Goal: Transaction & Acquisition: Purchase product/service

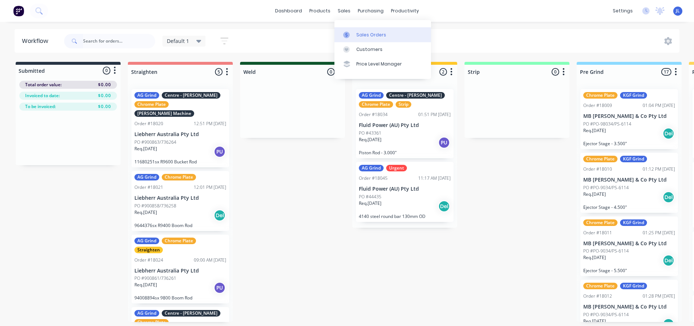
click at [353, 34] on div at bounding box center [348, 35] width 11 height 7
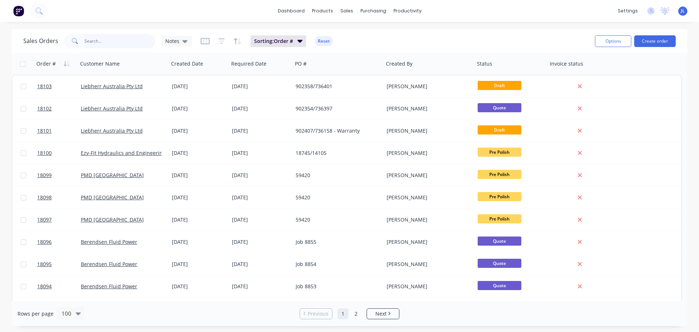
click at [131, 39] on input "text" at bounding box center [119, 41] width 71 height 15
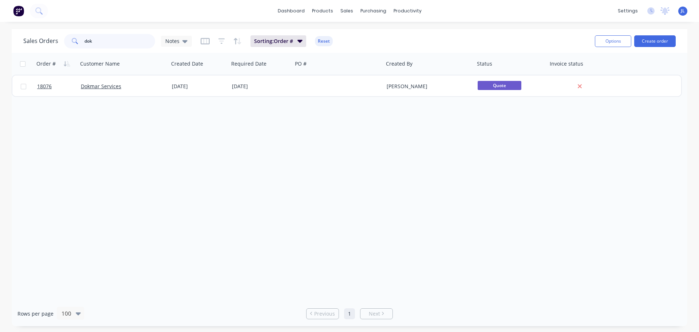
type input "dok"
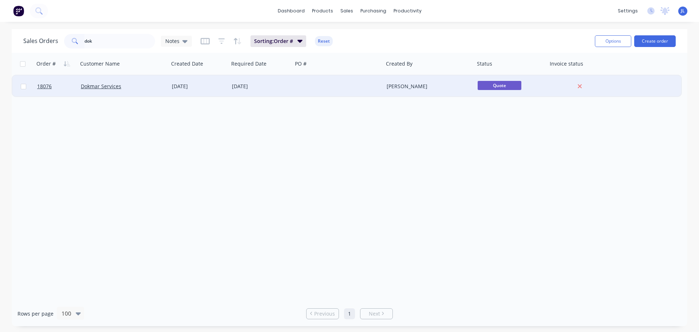
click at [316, 92] on div at bounding box center [338, 86] width 91 height 22
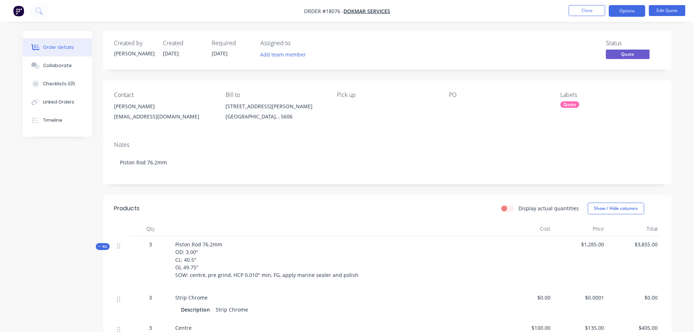
click at [576, 110] on div "Labels Quote" at bounding box center [610, 107] width 100 height 33
click at [572, 107] on div "Quote" at bounding box center [569, 104] width 19 height 7
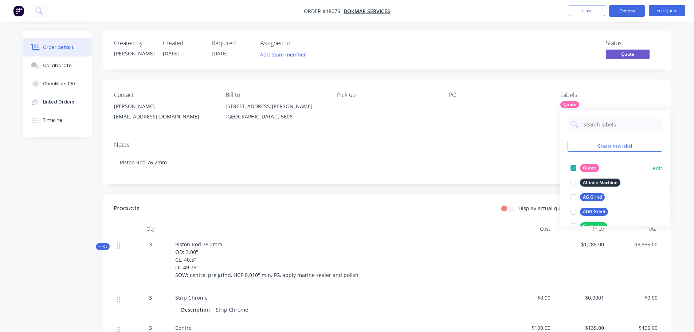
click at [574, 170] on div at bounding box center [573, 168] width 15 height 15
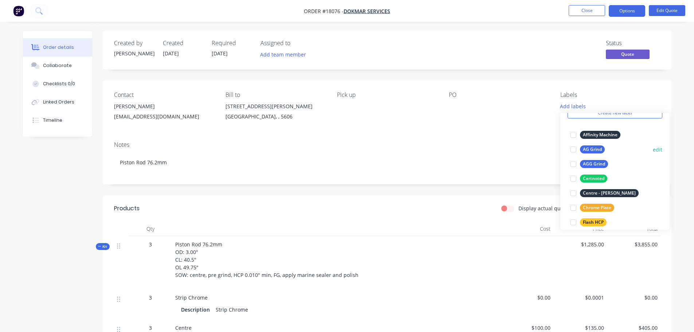
click at [574, 151] on div at bounding box center [573, 149] width 15 height 15
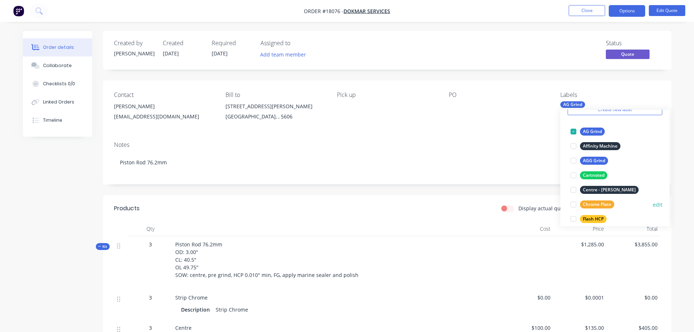
click at [575, 202] on div at bounding box center [573, 204] width 15 height 15
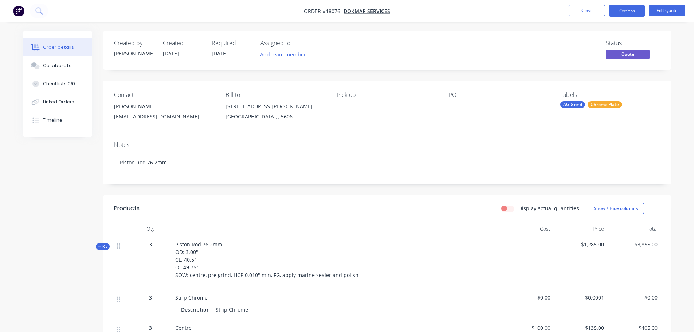
click at [460, 107] on div at bounding box center [494, 106] width 91 height 10
click at [456, 107] on div at bounding box center [494, 106] width 91 height 10
click at [663, 16] on li "Edit Quote" at bounding box center [667, 11] width 36 height 12
click at [665, 12] on button "Edit Quote" at bounding box center [667, 10] width 36 height 11
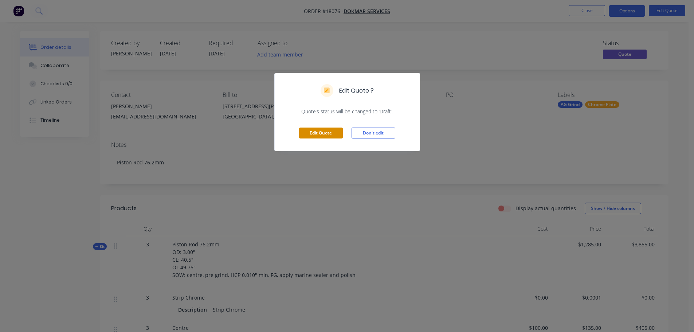
click at [318, 132] on button "Edit Quote" at bounding box center [321, 132] width 44 height 11
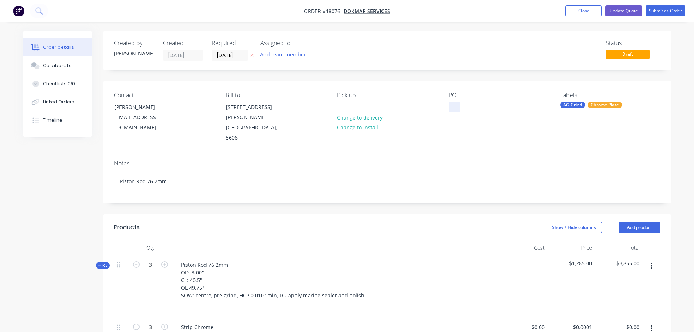
click at [452, 111] on div at bounding box center [455, 107] width 12 height 11
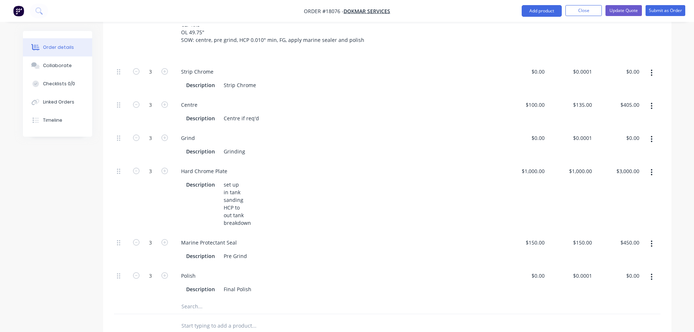
scroll to position [255, 0]
click at [223, 146] on div "Grinding" at bounding box center [234, 151] width 27 height 11
click at [243, 193] on div "set up in tank sanding HCP to out tank breakdown" at bounding box center [237, 204] width 33 height 49
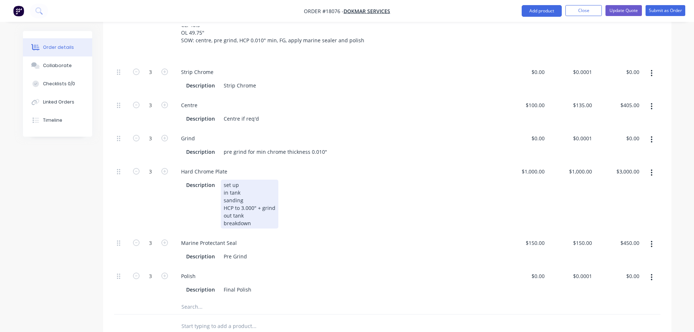
click at [250, 194] on div "set up in tank sanding HCP to 3.000" + grind out tank breakdown" at bounding box center [250, 204] width 58 height 49
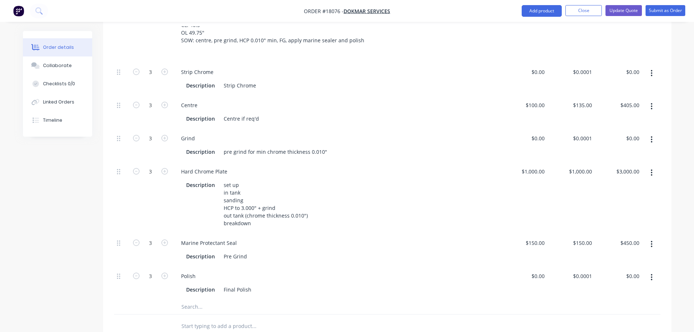
click at [653, 237] on button "button" at bounding box center [651, 243] width 17 height 13
click at [633, 258] on div "Duplicate" at bounding box center [626, 263] width 56 height 11
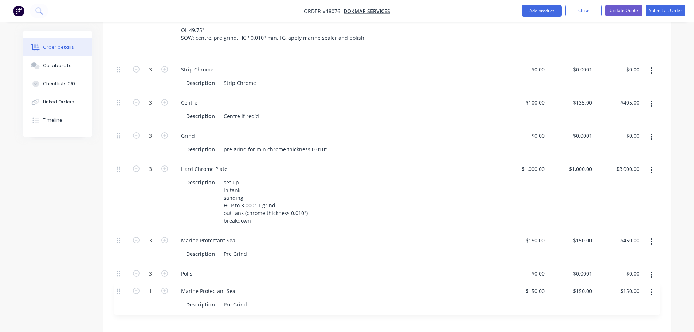
scroll to position [260, 0]
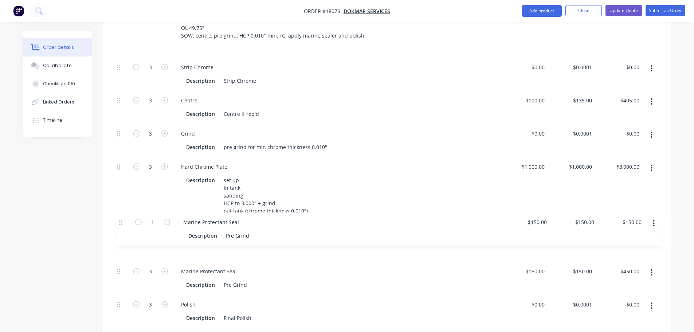
drag, startPoint x: 118, startPoint y: 290, endPoint x: 120, endPoint y: 217, distance: 72.1
click at [120, 217] on div "3 Strip Chrome Description Strip Chrome $0.00 $0.00 $0.0001 $0.0001 $0.00 $0.00…" at bounding box center [387, 193] width 546 height 270
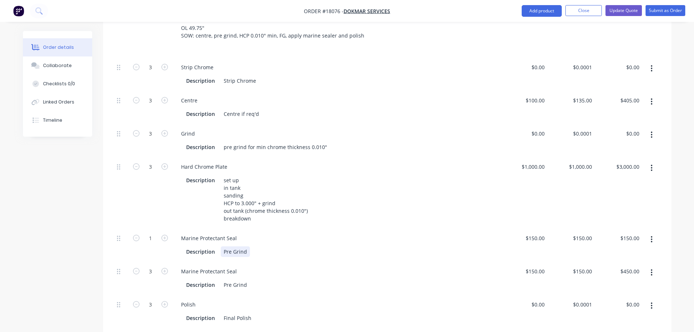
click at [231, 246] on div "Pre Grind" at bounding box center [235, 251] width 29 height 11
drag, startPoint x: 182, startPoint y: 219, endPoint x: 268, endPoint y: 218, distance: 86.3
click at [268, 233] on div "Marine Protectant Seal" at bounding box center [336, 238] width 322 height 11
drag, startPoint x: 224, startPoint y: 233, endPoint x: 301, endPoint y: 223, distance: 77.5
click at [300, 228] on div "Grind Description Pre Grind" at bounding box center [336, 244] width 328 height 33
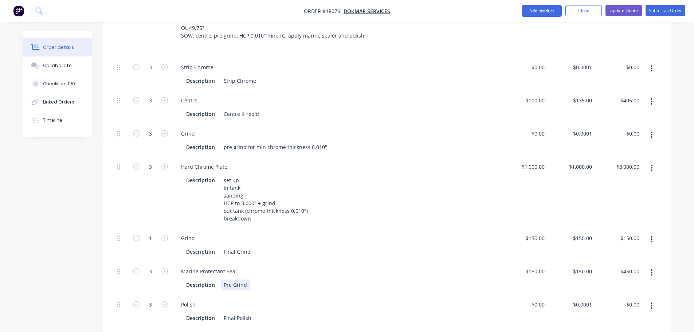
click at [241, 279] on div "Pre Grind" at bounding box center [235, 284] width 29 height 11
drag, startPoint x: 223, startPoint y: 265, endPoint x: 268, endPoint y: 262, distance: 45.6
click at [268, 279] on div "Description Pre Grind" at bounding box center [334, 284] width 303 height 11
click at [246, 299] on div "Polish" at bounding box center [336, 304] width 322 height 11
type input "150"
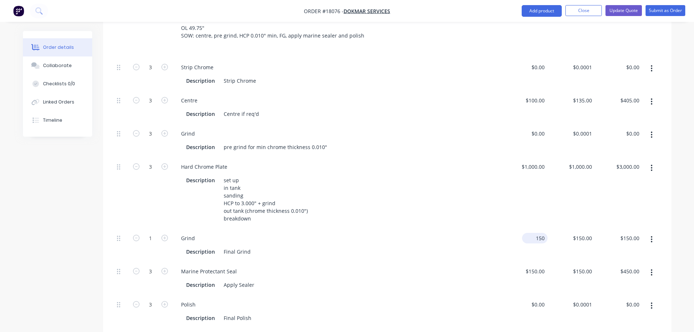
click at [540, 233] on input "150" at bounding box center [536, 238] width 23 height 11
type input "$0.00"
type input "0"
type input "$0.00"
click at [581, 228] on div "0 $150.00" at bounding box center [570, 244] width 47 height 33
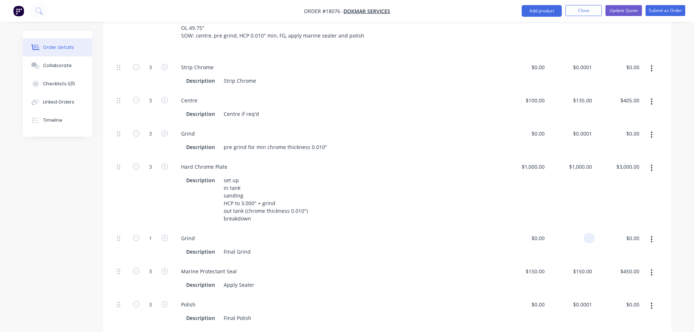
type input "$0.00"
click at [528, 228] on div "$0.00 $0.00" at bounding box center [523, 244] width 47 height 33
click at [583, 233] on div "$0.00" at bounding box center [585, 238] width 20 height 11
type input "$0.0001"
click at [480, 266] on div "Marine Protectant Seal" at bounding box center [336, 271] width 322 height 11
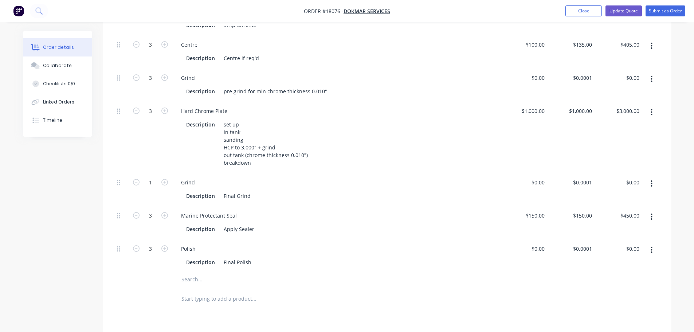
scroll to position [316, 0]
click at [255, 190] on div "Description Final Grind" at bounding box center [334, 195] width 303 height 11
click at [311, 209] on div "Marine Protectant Seal" at bounding box center [336, 214] width 322 height 11
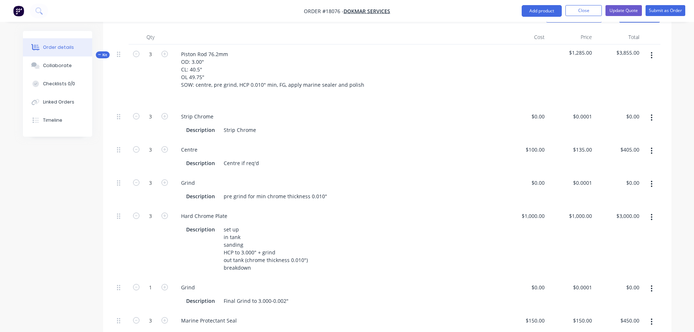
scroll to position [207, 0]
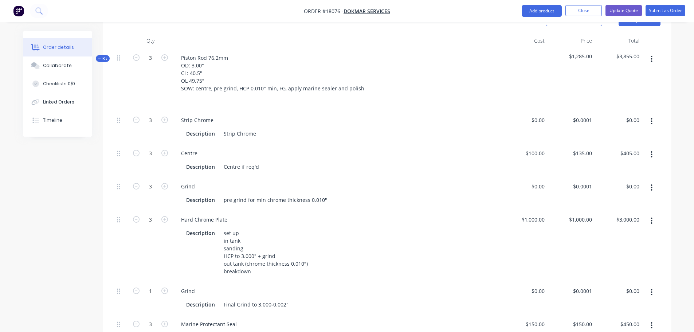
click at [651, 117] on icon "button" at bounding box center [651, 121] width 2 height 8
click at [619, 164] on div "Delete" at bounding box center [626, 169] width 56 height 11
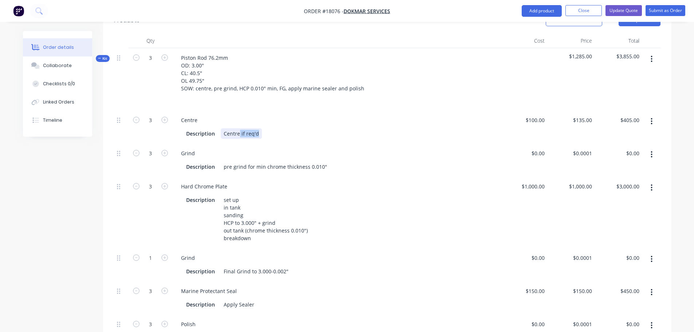
drag, startPoint x: 239, startPoint y: 114, endPoint x: 283, endPoint y: 113, distance: 43.7
click at [283, 128] on div "Description Centre if req'd" at bounding box center [334, 133] width 303 height 11
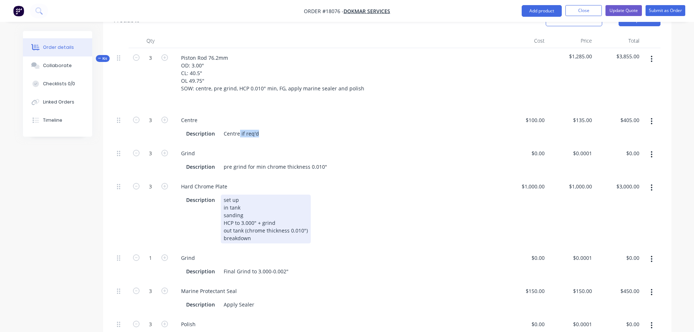
click at [353, 216] on div "Description set up in tank sanding HCP to 3.000" + grind out tank (chrome thick…" at bounding box center [334, 218] width 303 height 49
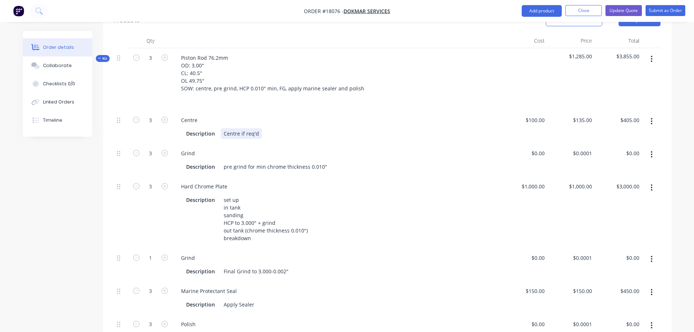
click at [223, 128] on div "Centre if req'd" at bounding box center [241, 133] width 41 height 11
click at [327, 266] on div "Description Final Grind to 3.000-0.002"" at bounding box center [334, 271] width 303 height 11
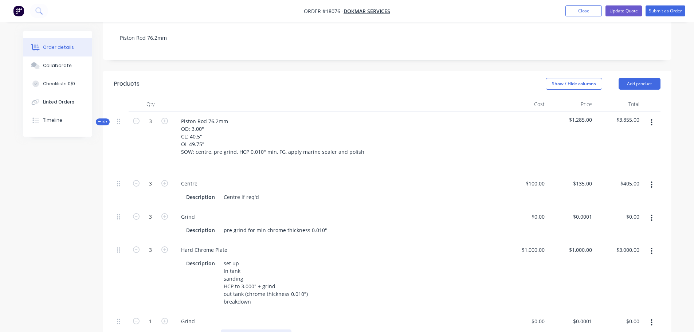
scroll to position [98, 0]
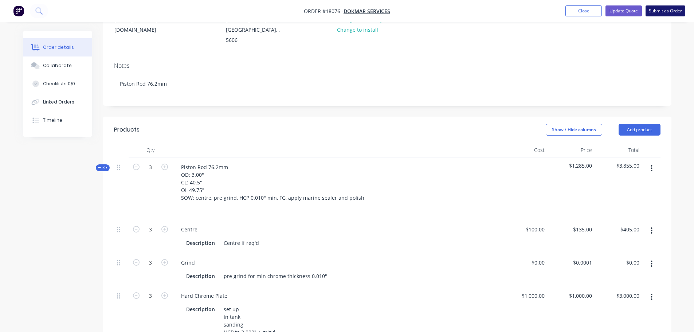
click at [655, 14] on button "Submit as Order" at bounding box center [665, 10] width 40 height 11
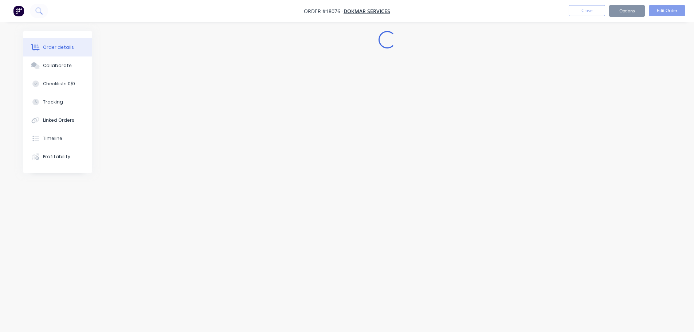
scroll to position [0, 0]
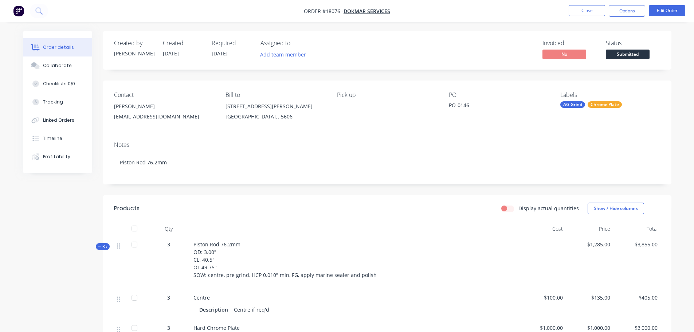
click at [623, 52] on span "Submitted" at bounding box center [628, 54] width 44 height 9
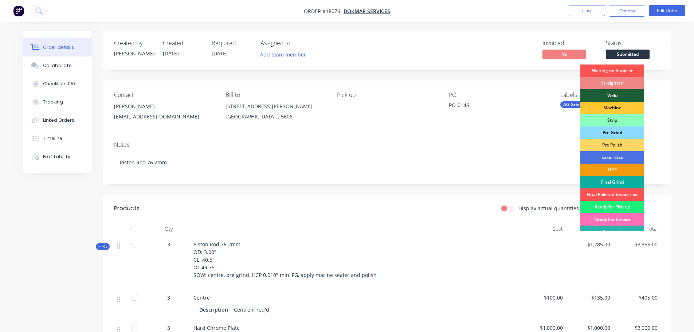
click at [617, 131] on div "Pre Grind" at bounding box center [612, 132] width 64 height 12
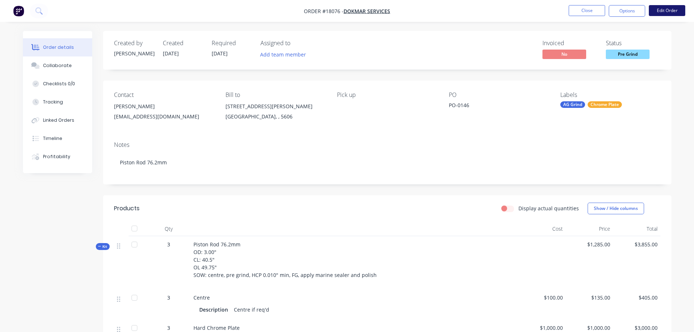
click at [668, 8] on button "Edit Order" at bounding box center [667, 10] width 36 height 11
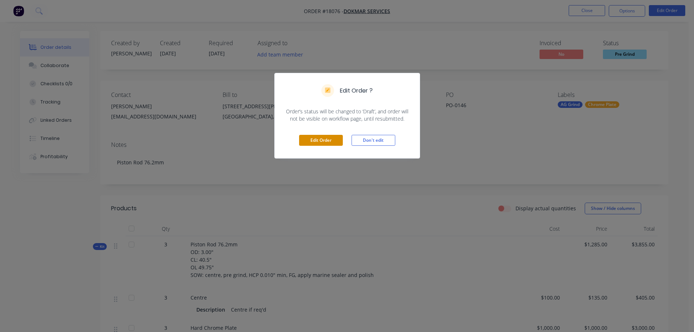
click at [335, 142] on button "Edit Order" at bounding box center [321, 140] width 44 height 11
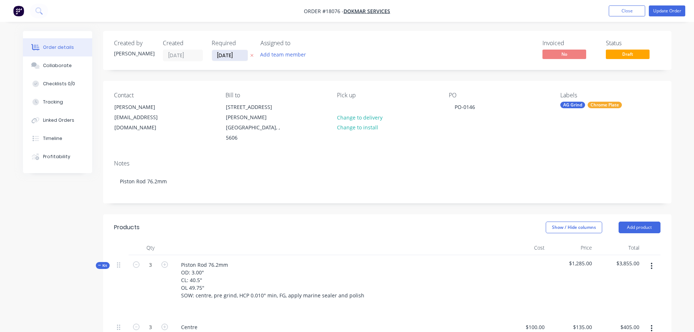
click at [229, 57] on input "[DATE]" at bounding box center [230, 55] width 36 height 11
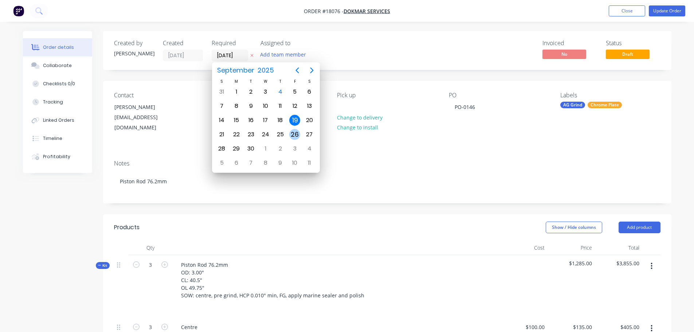
click at [294, 135] on div "26" at bounding box center [294, 134] width 11 height 11
type input "[DATE]"
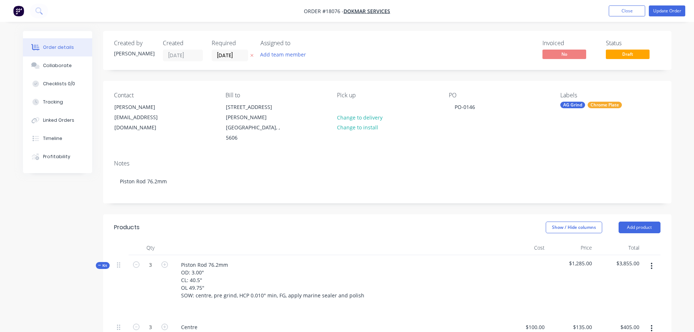
click at [284, 214] on header "Products Show / Hide columns Add product" at bounding box center [387, 227] width 568 height 26
click at [655, 15] on button "Update Order" at bounding box center [667, 10] width 36 height 11
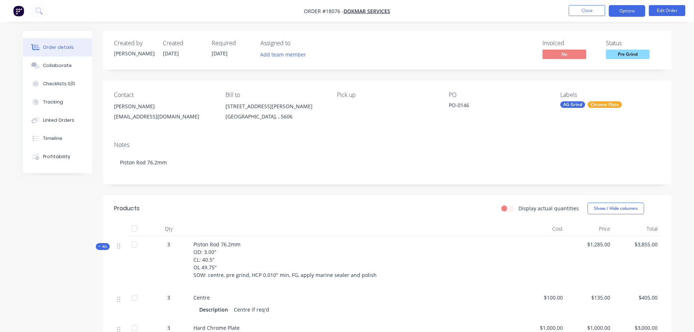
click at [624, 9] on button "Options" at bounding box center [627, 11] width 36 height 12
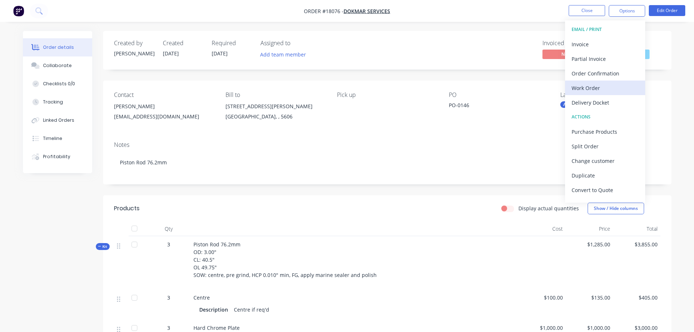
click at [606, 92] on div "Work Order" at bounding box center [604, 88] width 67 height 11
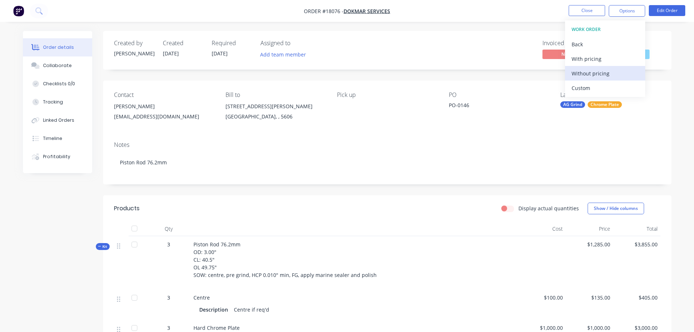
click at [601, 74] on div "Without pricing" at bounding box center [604, 73] width 67 height 11
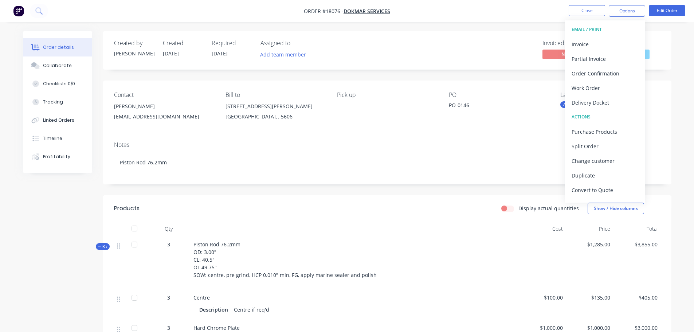
click at [40, 223] on div "Created by [PERSON_NAME] Created [DATE] Required [DATE] Assigned to Add team me…" at bounding box center [347, 334] width 648 height 607
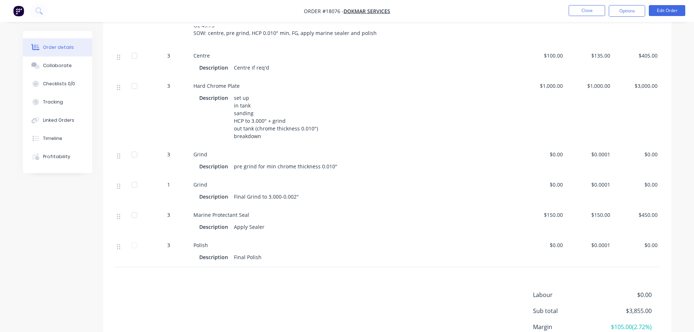
scroll to position [255, 0]
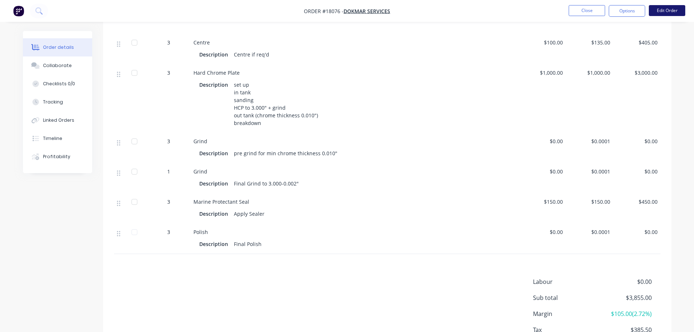
click at [674, 8] on button "Edit Order" at bounding box center [667, 10] width 36 height 11
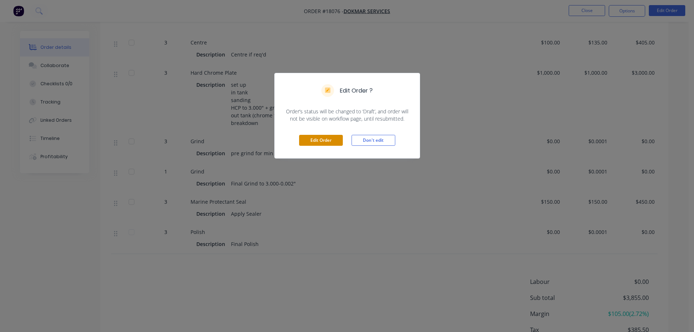
click at [316, 141] on button "Edit Order" at bounding box center [321, 140] width 44 height 11
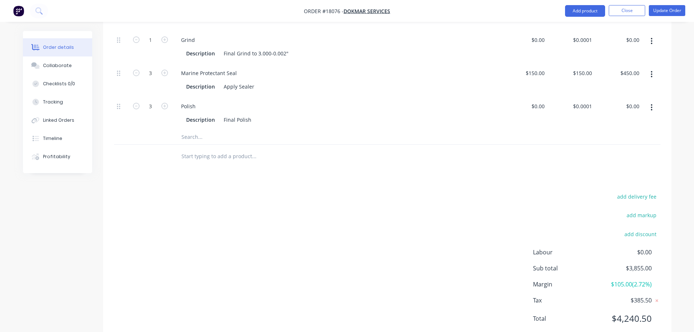
scroll to position [429, 0]
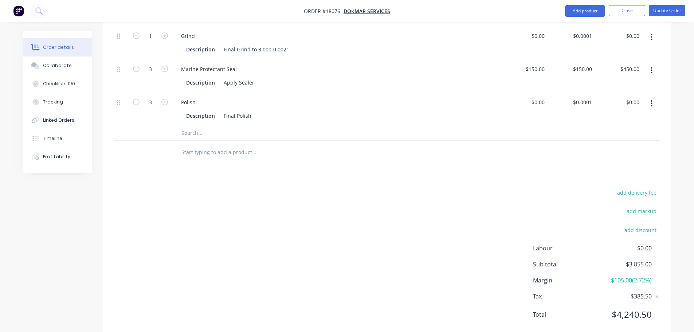
click at [225, 126] on input "text" at bounding box center [254, 133] width 146 height 15
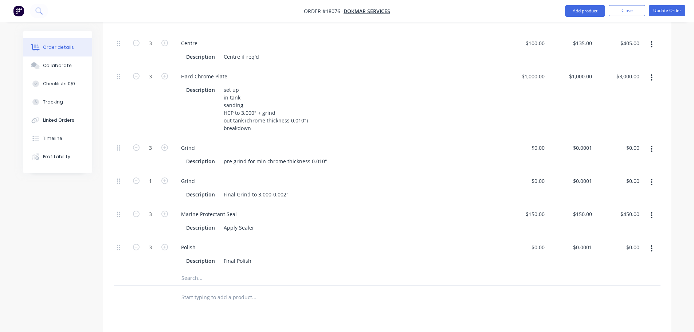
scroll to position [283, 0]
click at [653, 176] on button "button" at bounding box center [651, 182] width 17 height 13
click at [625, 197] on div "Duplicate" at bounding box center [626, 202] width 56 height 11
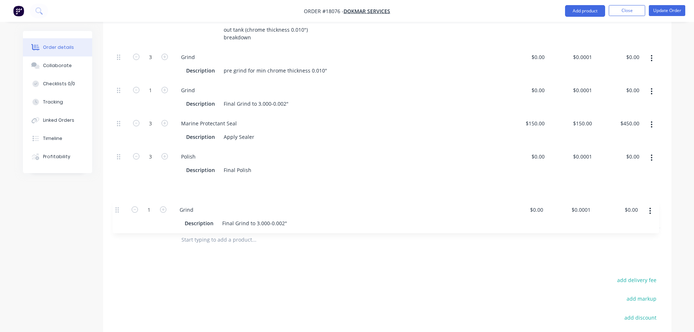
scroll to position [375, 0]
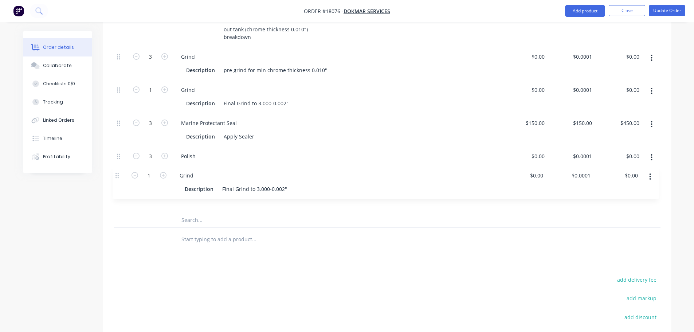
drag, startPoint x: 117, startPoint y: 264, endPoint x: 116, endPoint y: 175, distance: 89.6
click at [116, 175] on div "3 Centre Description Centre if req'd $100.00 $100.00 $135.00 $135.00 $405.00 $4…" at bounding box center [387, 77] width 546 height 270
click at [654, 184] on button "button" at bounding box center [651, 190] width 17 height 13
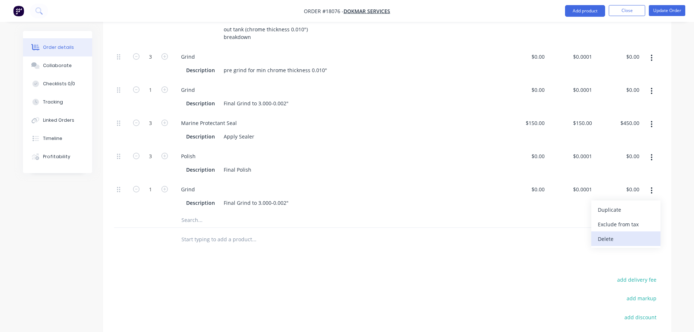
click at [610, 233] on div "Delete" at bounding box center [626, 238] width 56 height 11
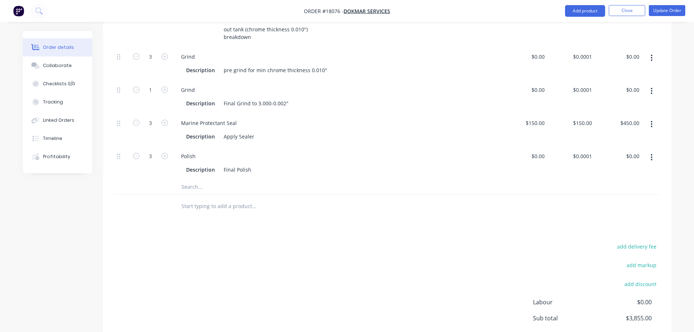
scroll to position [229, 0]
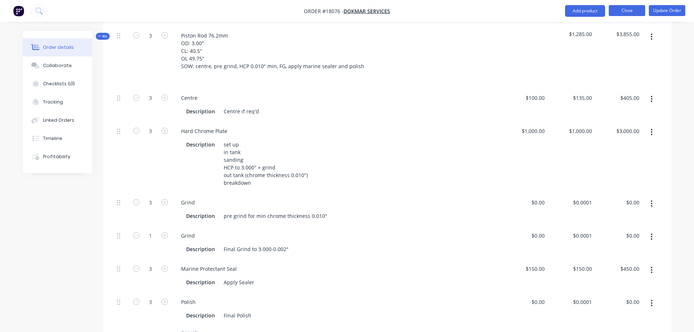
click at [631, 11] on button "Close" at bounding box center [627, 10] width 36 height 11
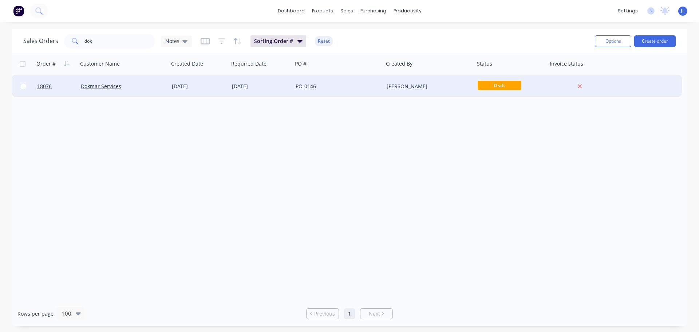
click at [218, 87] on div "[DATE]" at bounding box center [199, 86] width 54 height 7
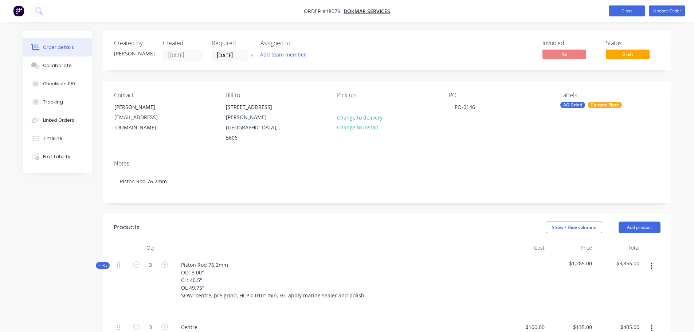
click at [622, 15] on button "Close" at bounding box center [627, 10] width 36 height 11
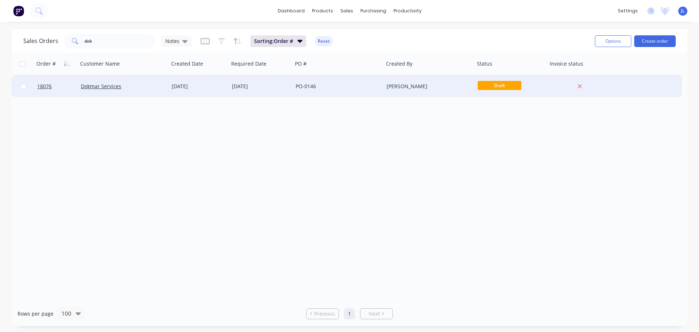
click at [326, 88] on div "PO-0146" at bounding box center [336, 86] width 81 height 7
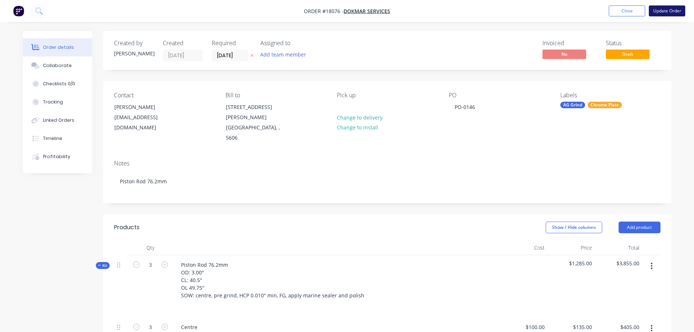
click at [675, 14] on button "Update Order" at bounding box center [667, 10] width 36 height 11
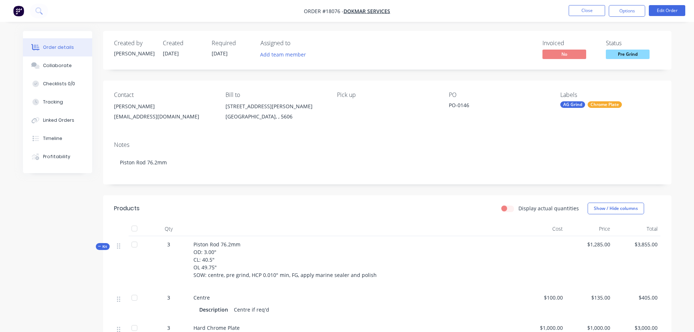
click at [625, 17] on nav "Order #18076 - Dokmar Services Close Options Edit Order" at bounding box center [347, 11] width 694 height 22
click at [625, 15] on button "Options" at bounding box center [627, 11] width 36 height 12
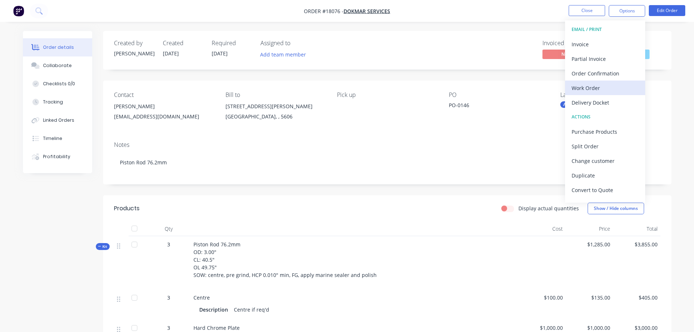
click at [607, 85] on div "Work Order" at bounding box center [604, 88] width 67 height 11
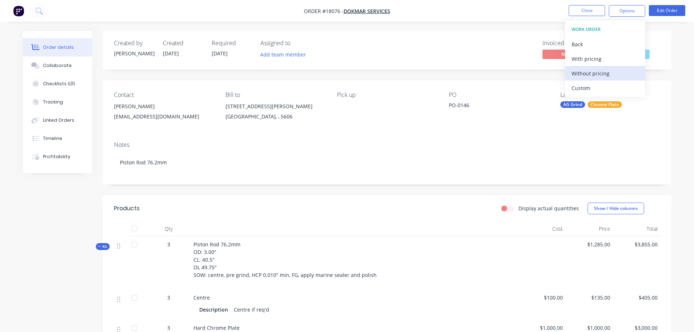
click at [604, 73] on div "Without pricing" at bounding box center [604, 73] width 67 height 11
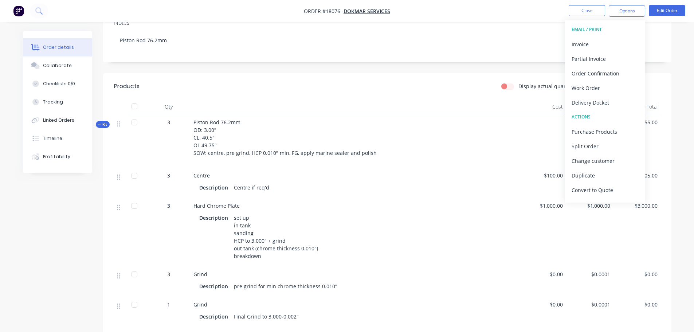
scroll to position [146, 0]
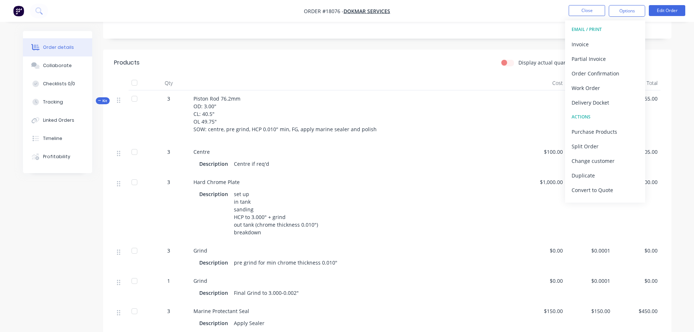
click at [61, 249] on div "Created by [PERSON_NAME] Created [DATE] Required [DATE] Assigned to Add team me…" at bounding box center [347, 188] width 648 height 607
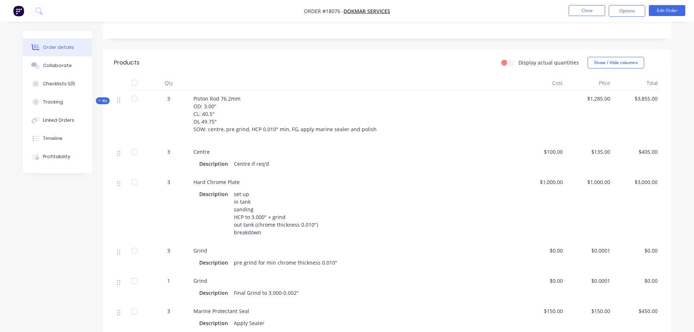
scroll to position [147, 0]
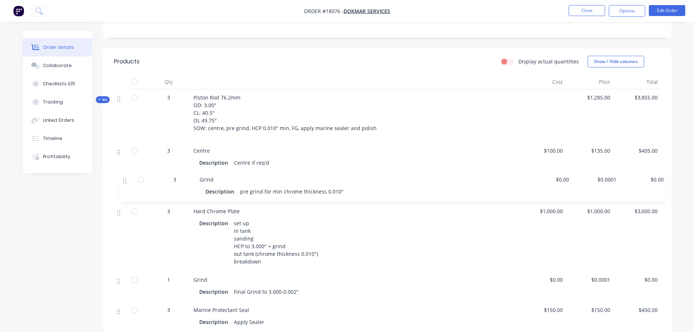
drag, startPoint x: 118, startPoint y: 253, endPoint x: 124, endPoint y: 178, distance: 75.3
click at [124, 178] on div "3 Centre Description Centre if req'd $100.00 $135.00 $405.00 3 Hard Chrome Plat…" at bounding box center [387, 252] width 546 height 220
click at [627, 12] on button "Options" at bounding box center [627, 11] width 36 height 12
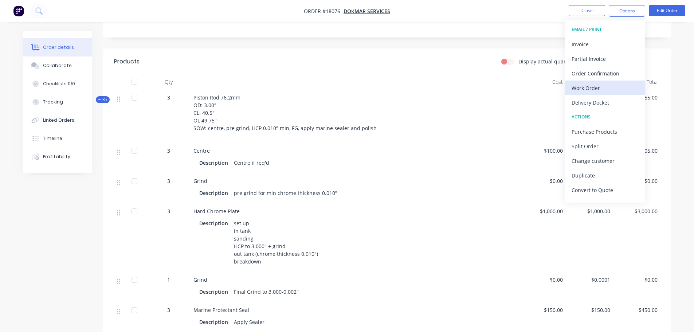
click at [598, 85] on div "Work Order" at bounding box center [604, 88] width 67 height 11
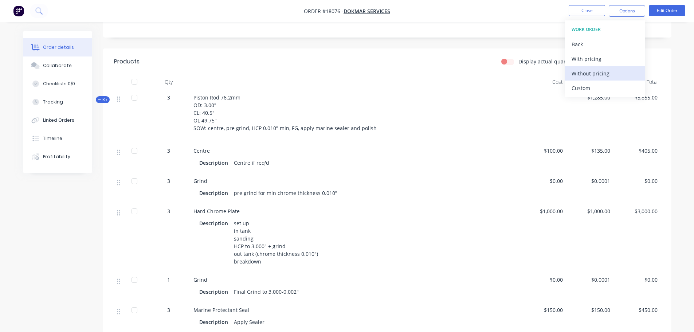
click at [594, 75] on div "Without pricing" at bounding box center [604, 73] width 67 height 11
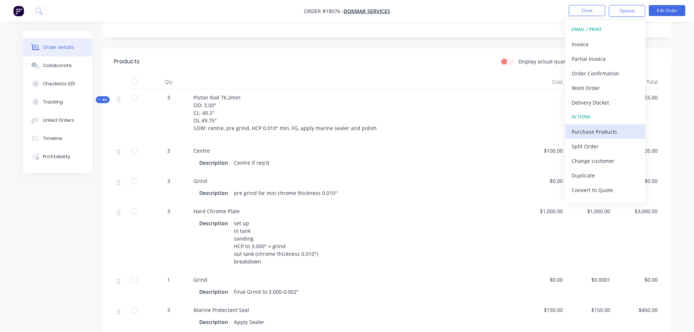
click at [613, 134] on div "Purchase Products" at bounding box center [604, 131] width 67 height 11
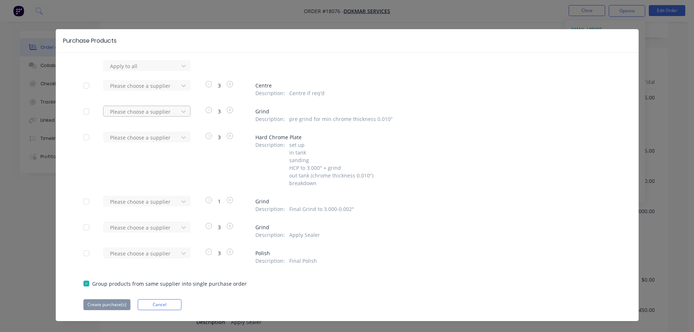
click at [139, 71] on div at bounding box center [142, 66] width 66 height 9
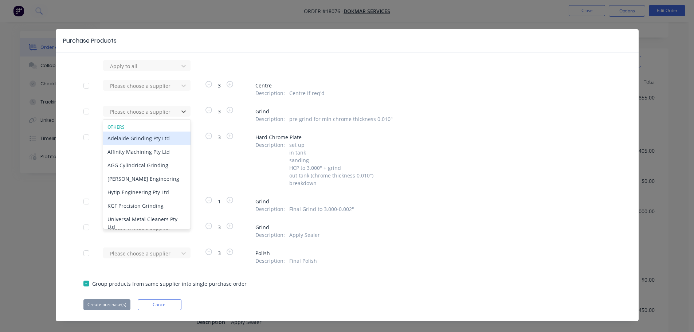
click at [142, 141] on div "Adelaide Grinding Pty Ltd" at bounding box center [146, 137] width 87 height 13
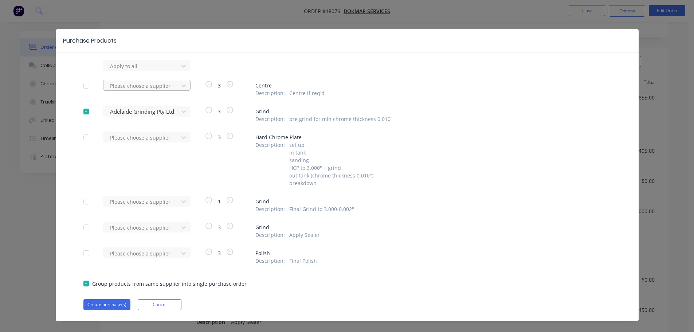
click at [145, 71] on div at bounding box center [142, 66] width 66 height 9
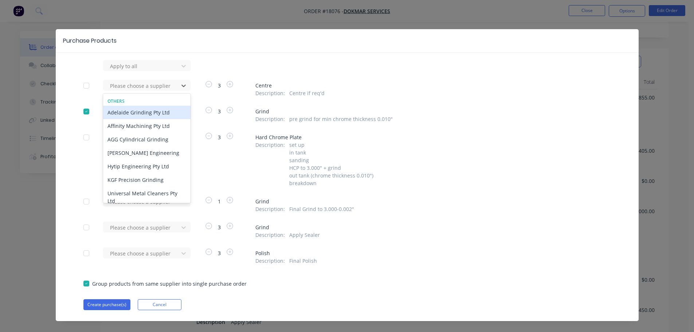
click at [140, 116] on div "Adelaide Grinding Pty Ltd" at bounding box center [146, 112] width 87 height 13
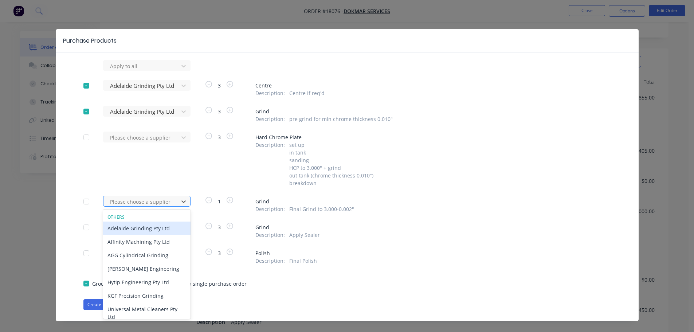
click at [143, 203] on div at bounding box center [142, 201] width 66 height 9
click at [148, 227] on div "Adelaide Grinding Pty Ltd" at bounding box center [146, 227] width 87 height 13
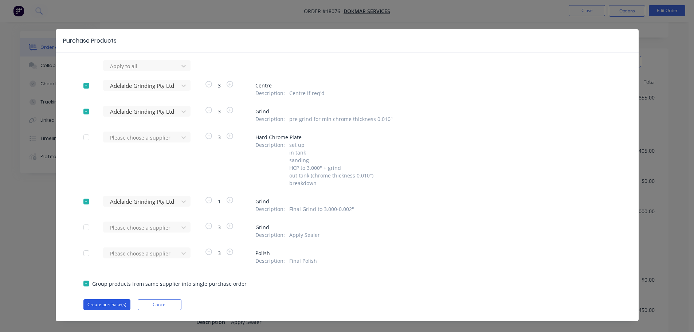
click at [115, 302] on button "Create purchase(s)" at bounding box center [106, 304] width 47 height 11
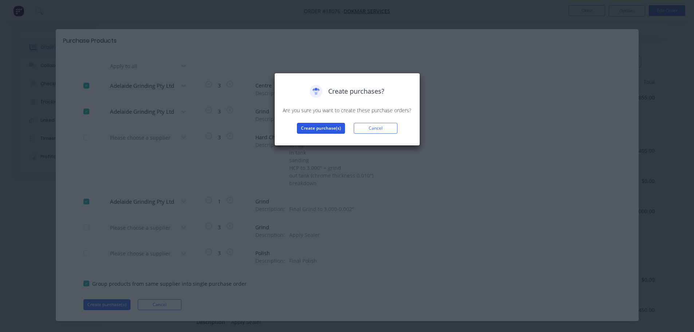
click at [313, 131] on button "Create purchase(s)" at bounding box center [321, 128] width 48 height 11
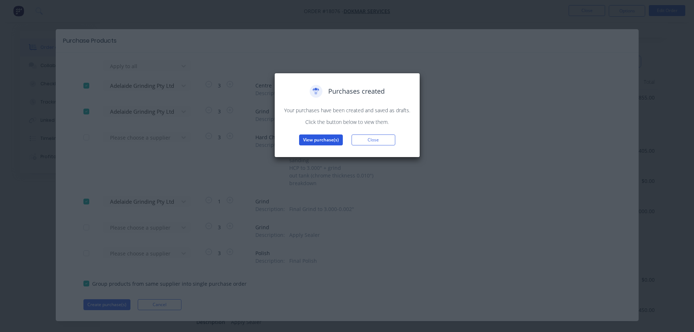
click at [311, 143] on button "View purchase(s)" at bounding box center [321, 139] width 44 height 11
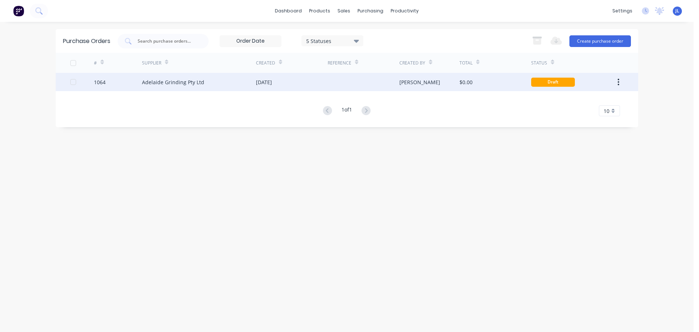
click at [288, 87] on div "[DATE]" at bounding box center [292, 82] width 72 height 18
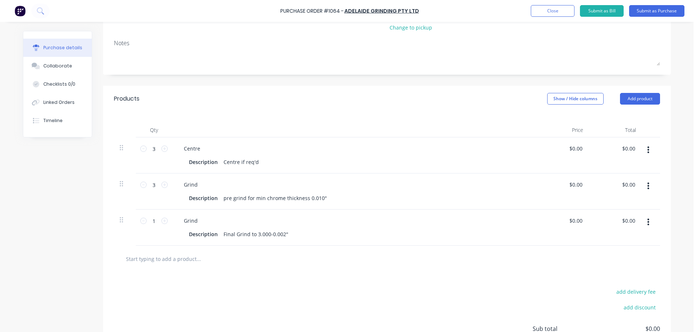
scroll to position [109, 0]
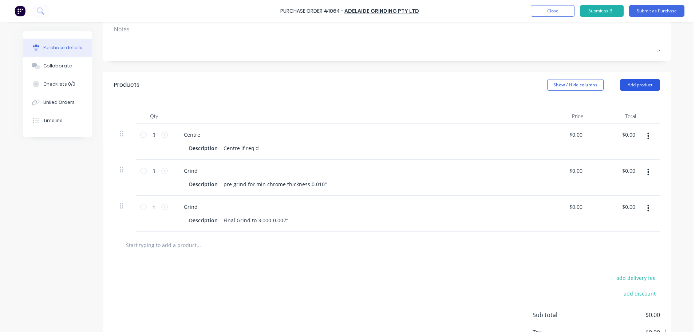
click at [636, 87] on button "Add product" at bounding box center [640, 85] width 40 height 12
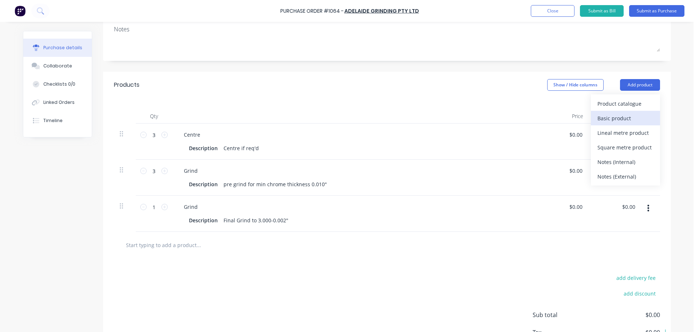
click at [628, 117] on div "Basic product" at bounding box center [626, 118] width 56 height 11
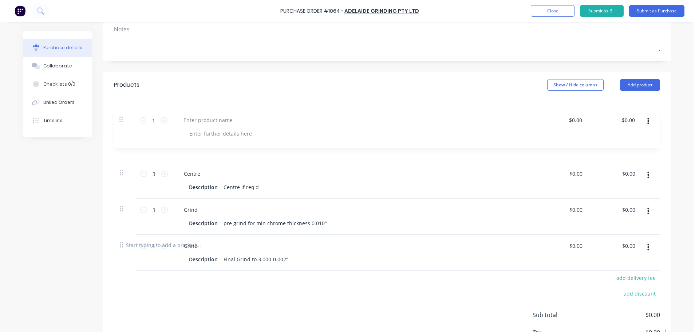
drag, startPoint x: 120, startPoint y: 243, endPoint x: 122, endPoint y: 119, distance: 124.6
click at [122, 119] on div "Qty Price Total 3 3 Centre Description Centre if req'd $0.00 $0.00 $0.00 $0.00 …" at bounding box center [387, 165] width 568 height 134
type input "1"
type input "3"
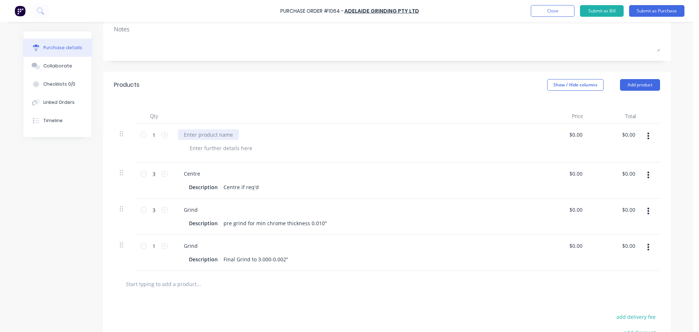
click at [205, 134] on div at bounding box center [208, 134] width 61 height 11
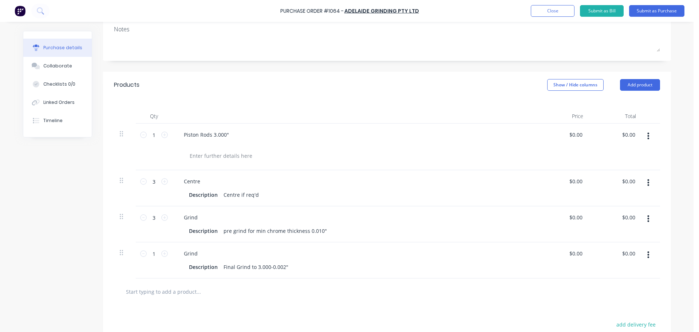
click at [217, 98] on div "Qty Price Total 1 1 Piston Rods 3.000" $0.00 $0.00 $0.00 $0.00 3 3 Centre Descr…" at bounding box center [387, 188] width 568 height 180
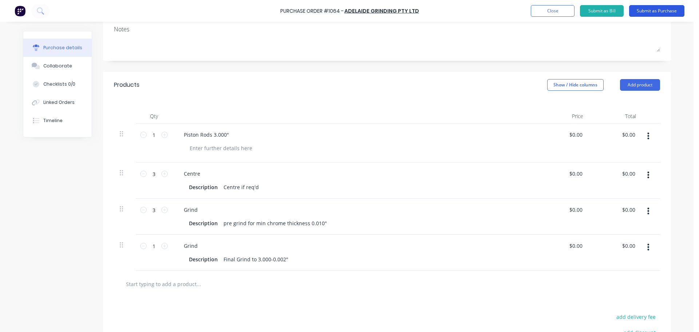
click at [660, 11] on button "Submit as Purchase" at bounding box center [656, 11] width 55 height 12
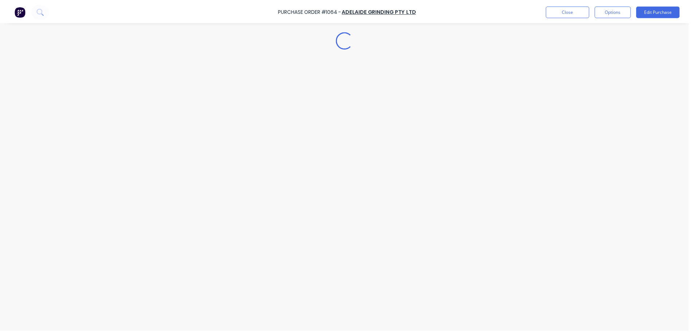
scroll to position [0, 0]
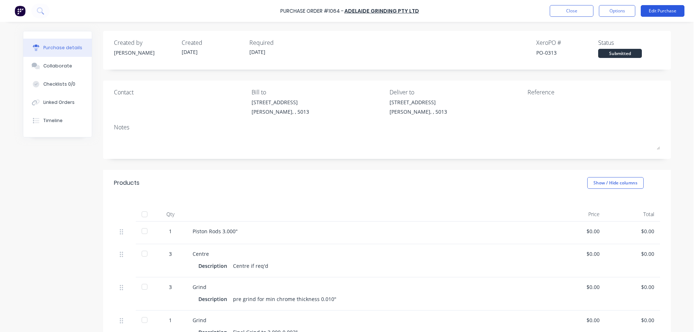
click at [661, 9] on button "Edit Purchase" at bounding box center [663, 11] width 44 height 12
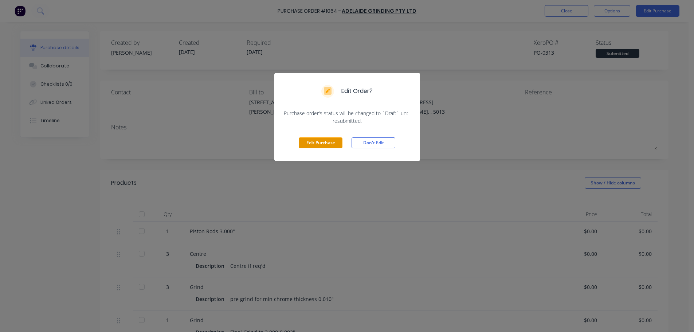
click at [341, 145] on button "Edit Purchase" at bounding box center [321, 142] width 44 height 11
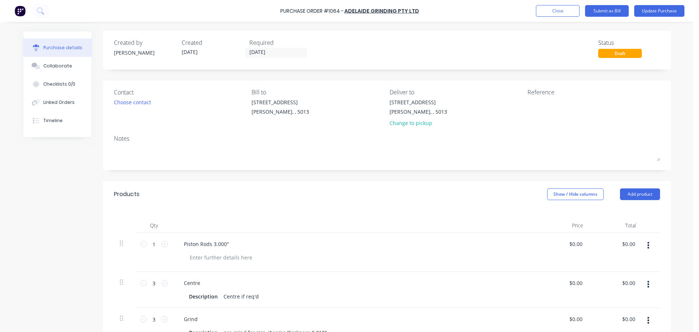
click at [237, 232] on div at bounding box center [354, 225] width 364 height 15
click at [232, 247] on div "Piston Rods 3.000"" at bounding box center [354, 244] width 353 height 11
click at [227, 245] on div "Piston Rods 3.000"" at bounding box center [206, 244] width 57 height 11
click at [302, 204] on div "Products Show / Hide columns Add product" at bounding box center [387, 194] width 568 height 26
click at [657, 10] on button "Update Purchase" at bounding box center [659, 11] width 50 height 12
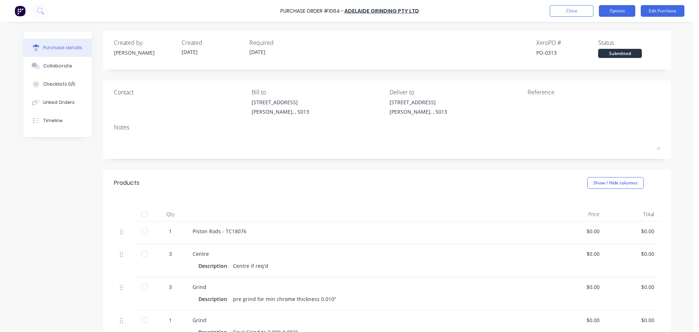
click at [610, 9] on button "Options" at bounding box center [617, 11] width 36 height 12
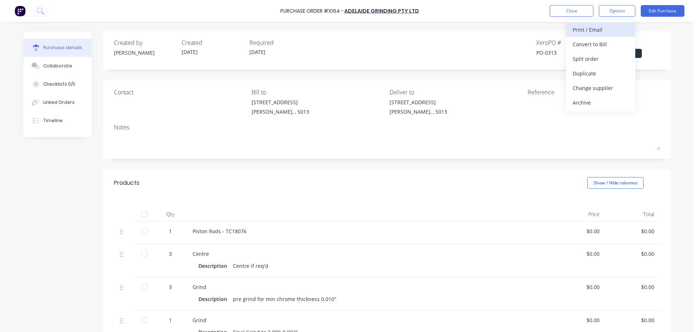
click at [590, 32] on div "Print / Email" at bounding box center [601, 29] width 56 height 11
click at [590, 58] on div "Without pricing" at bounding box center [601, 59] width 56 height 11
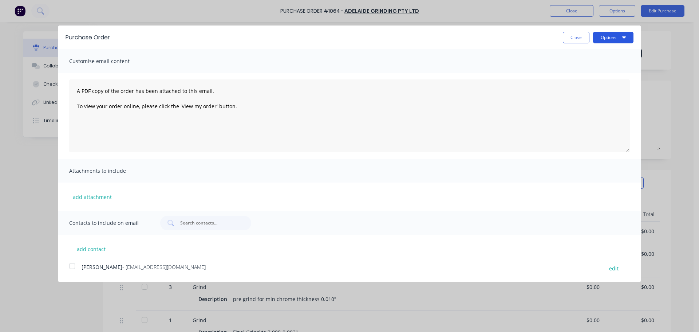
click at [612, 42] on button "Options" at bounding box center [613, 38] width 40 height 12
click at [602, 54] on div "Print" at bounding box center [599, 56] width 56 height 11
click at [568, 35] on button "Close" at bounding box center [576, 38] width 27 height 12
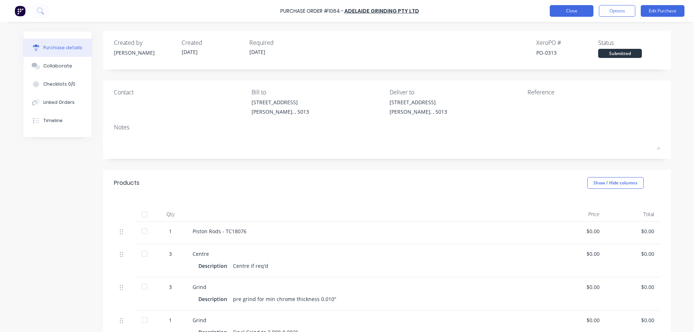
click at [570, 9] on button "Close" at bounding box center [572, 11] width 44 height 12
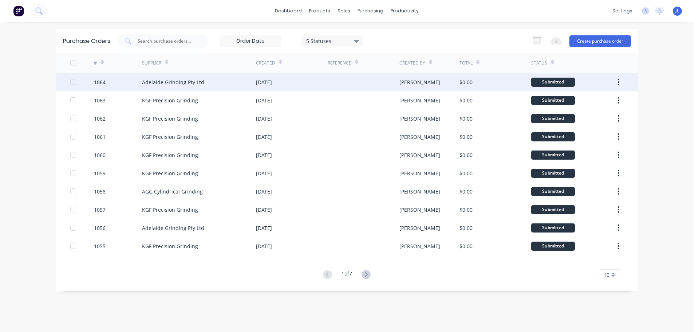
click at [216, 78] on div "Adelaide Grinding Pty Ltd" at bounding box center [199, 82] width 114 height 18
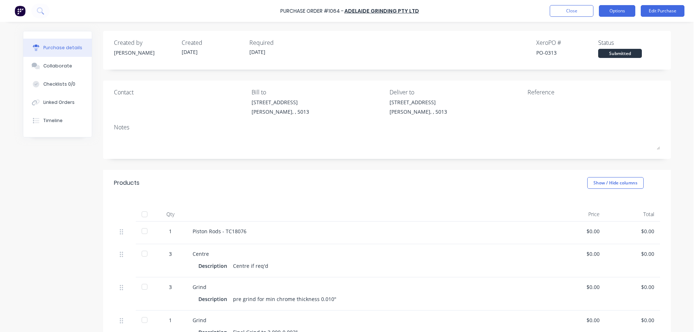
click at [621, 15] on button "Options" at bounding box center [617, 11] width 36 height 12
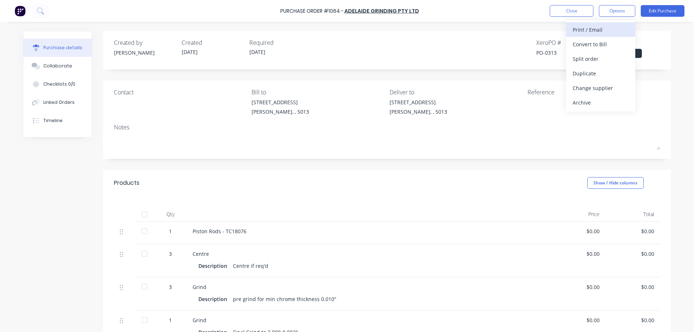
click at [596, 32] on div "Print / Email" at bounding box center [601, 29] width 56 height 11
click at [597, 56] on div "Without pricing" at bounding box center [601, 59] width 56 height 11
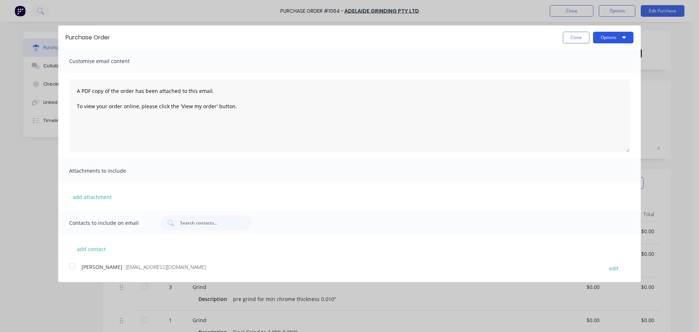
click at [629, 41] on button "Options" at bounding box center [613, 38] width 40 height 12
click at [602, 57] on div "Print" at bounding box center [599, 56] width 56 height 11
click at [565, 34] on button "Close" at bounding box center [576, 38] width 27 height 12
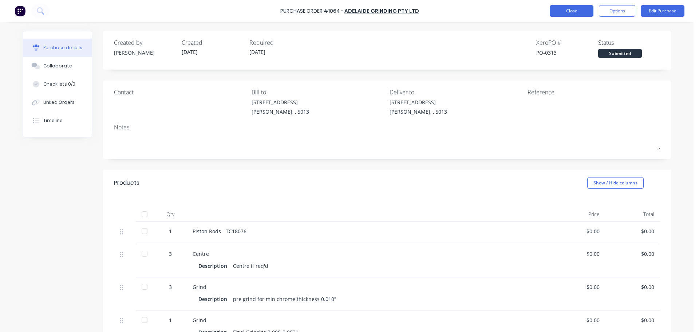
click at [579, 14] on button "Close" at bounding box center [572, 11] width 44 height 12
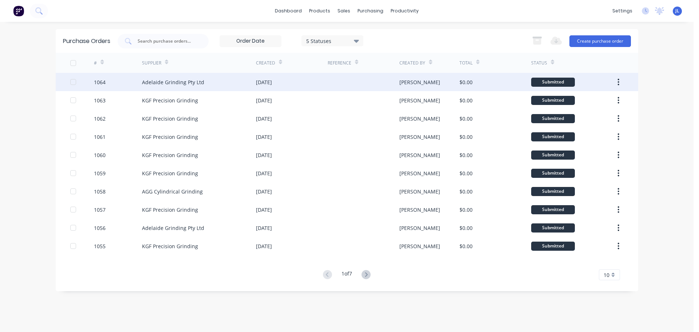
click at [197, 75] on div "Adelaide Grinding Pty Ltd" at bounding box center [199, 82] width 114 height 18
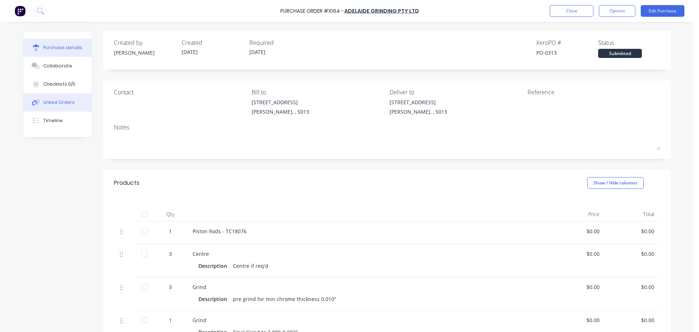
click at [61, 101] on div "Linked Orders" at bounding box center [58, 102] width 31 height 7
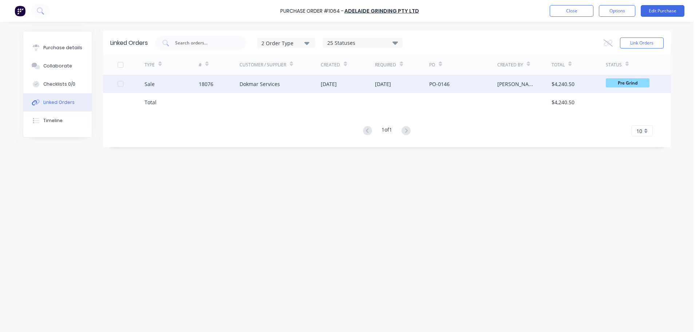
click at [370, 88] on div "[DATE]" at bounding box center [348, 84] width 54 height 18
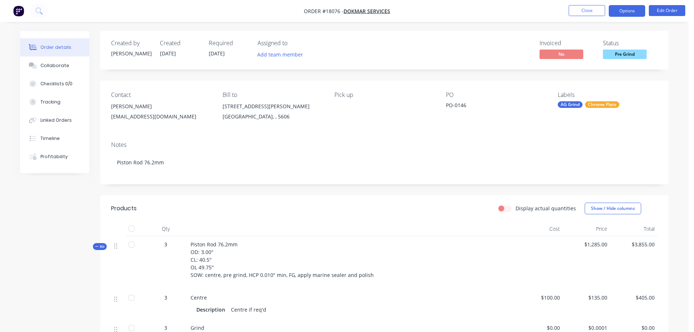
click at [622, 9] on button "Options" at bounding box center [627, 11] width 36 height 12
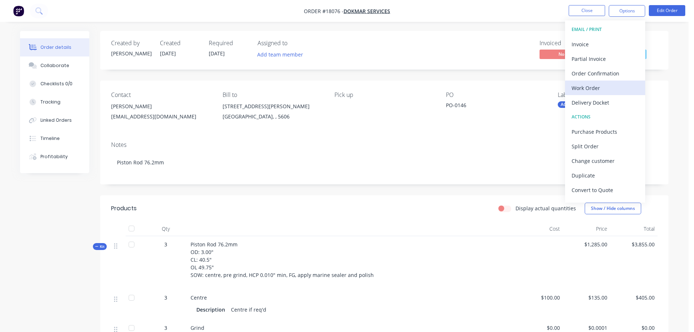
click at [602, 83] on div "Work Order" at bounding box center [604, 88] width 67 height 11
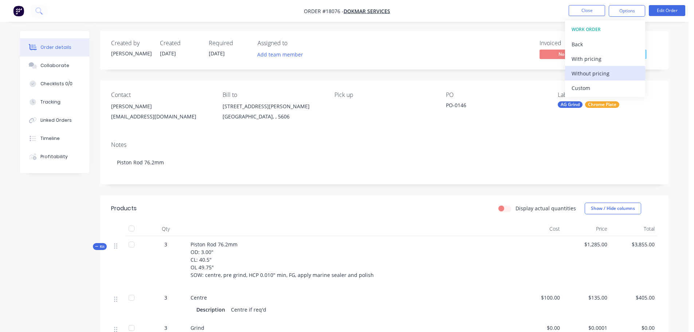
click at [602, 75] on div "Without pricing" at bounding box center [604, 73] width 67 height 11
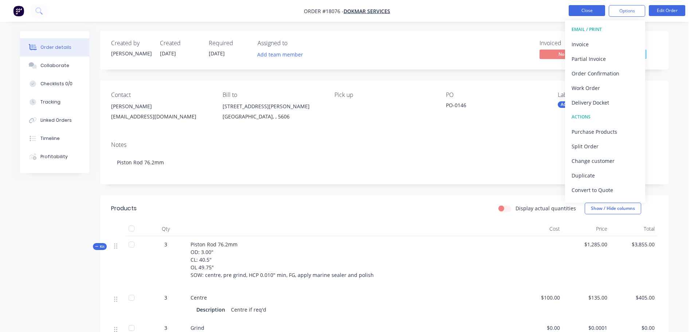
click at [589, 7] on button "Close" at bounding box center [586, 10] width 36 height 11
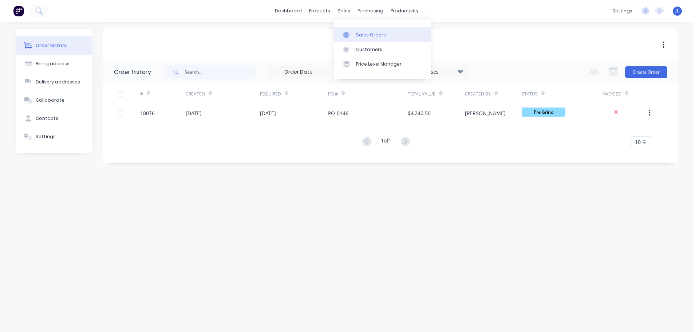
click at [381, 36] on div "Sales Orders" at bounding box center [371, 35] width 30 height 7
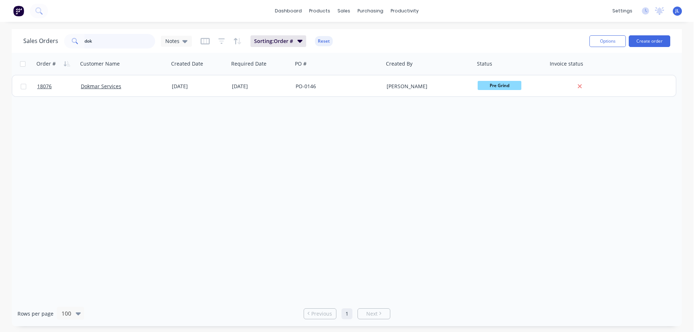
click at [101, 42] on input "dok" at bounding box center [119, 41] width 71 height 15
drag, startPoint x: 106, startPoint y: 42, endPoint x: 60, endPoint y: 43, distance: 45.6
click at [60, 43] on div "Sales Orders 10855 Notes" at bounding box center [107, 41] width 169 height 15
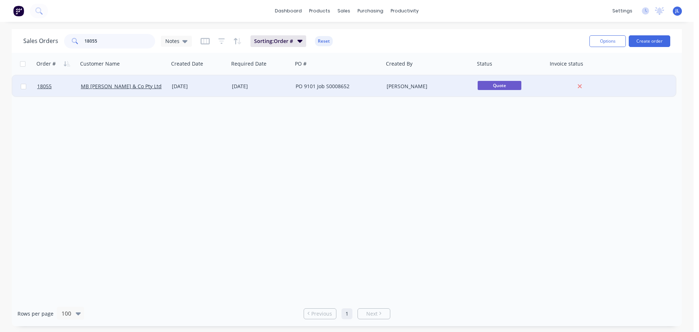
type input "18055"
click at [369, 91] on div "PO 9101 Job S0008652" at bounding box center [338, 86] width 91 height 22
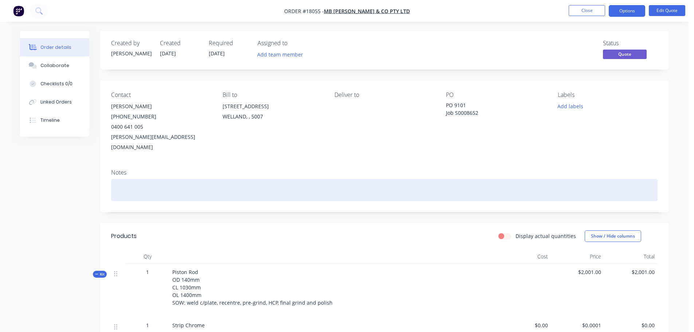
click at [291, 187] on div at bounding box center [384, 190] width 546 height 22
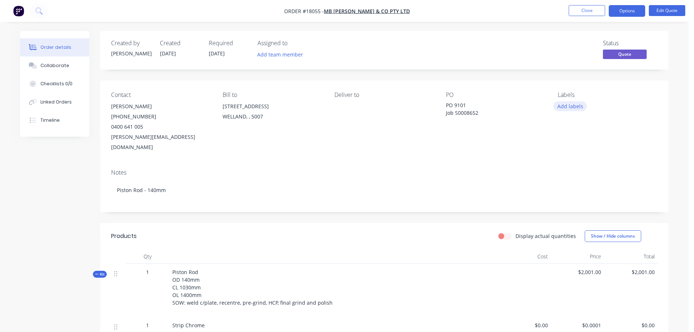
click at [572, 105] on button "Add labels" at bounding box center [570, 106] width 34 height 10
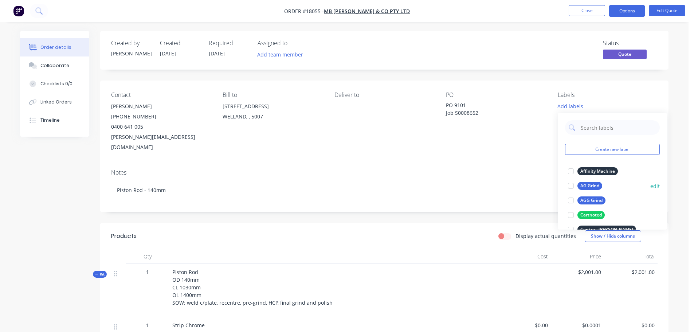
click at [573, 184] on div at bounding box center [570, 185] width 15 height 15
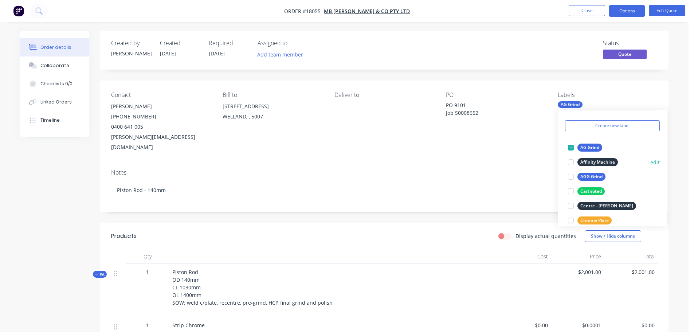
scroll to position [36, 0]
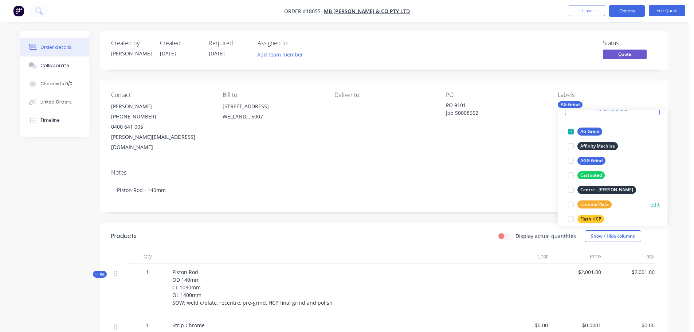
click at [571, 204] on div at bounding box center [570, 204] width 15 height 15
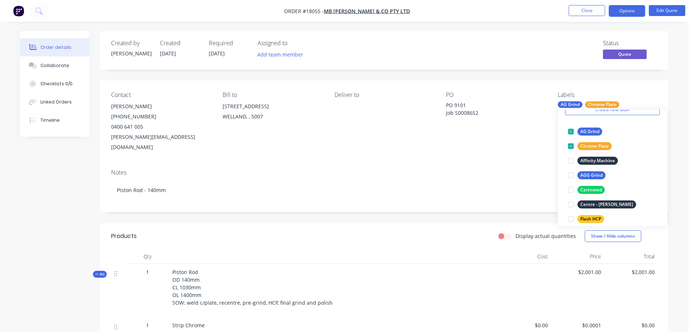
click at [318, 230] on div "Display actual quantities Show / Hide columns" at bounding box center [442, 236] width 430 height 12
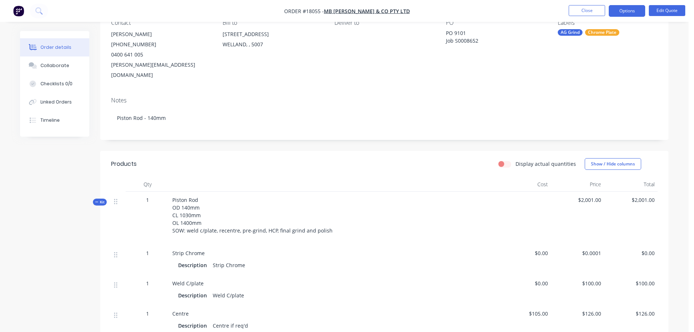
scroll to position [73, 0]
click at [668, 14] on button "Edit Quote" at bounding box center [667, 10] width 36 height 11
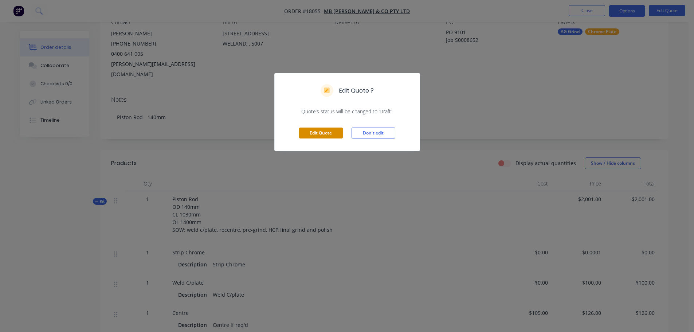
click at [312, 131] on button "Edit Quote" at bounding box center [321, 132] width 44 height 11
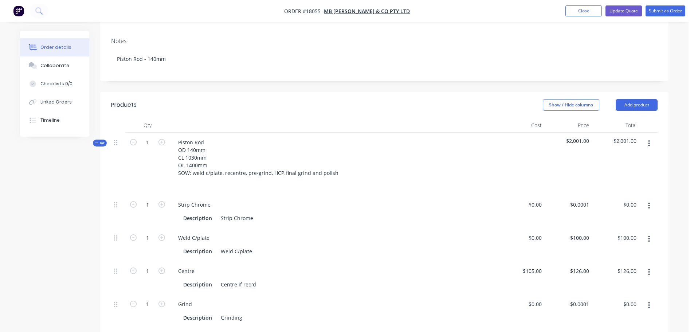
scroll to position [146, 0]
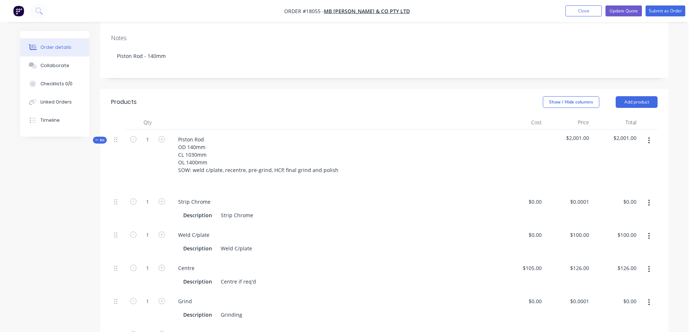
click at [648, 199] on icon "button" at bounding box center [649, 203] width 2 height 8
drag, startPoint x: 630, startPoint y: 203, endPoint x: 624, endPoint y: 227, distance: 25.2
click at [624, 227] on div "Duplicate Exclude from tax Delete" at bounding box center [622, 236] width 69 height 47
click at [624, 246] on div "Delete" at bounding box center [623, 251] width 56 height 11
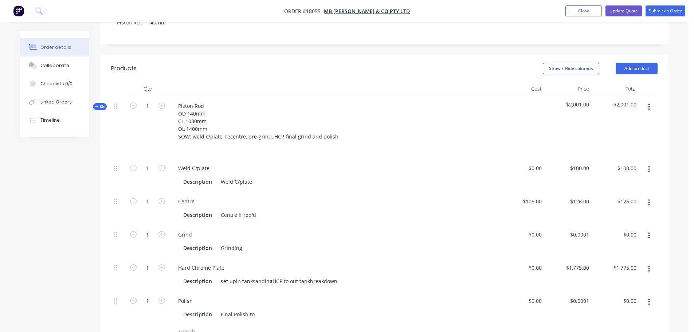
scroll to position [219, 0]
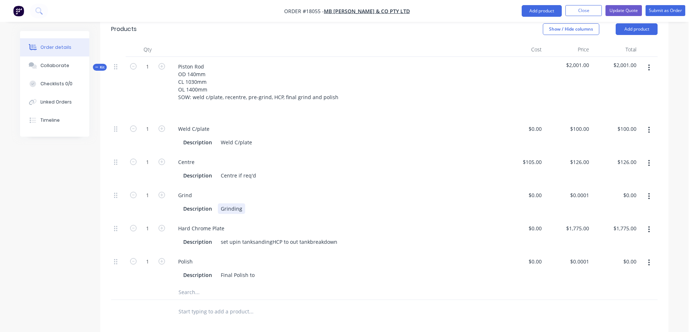
click at [219, 203] on div "Grinding" at bounding box center [231, 208] width 27 height 11
click at [234, 236] on div "set upin tanksandingHCP to out tankbreakdown" at bounding box center [279, 241] width 122 height 11
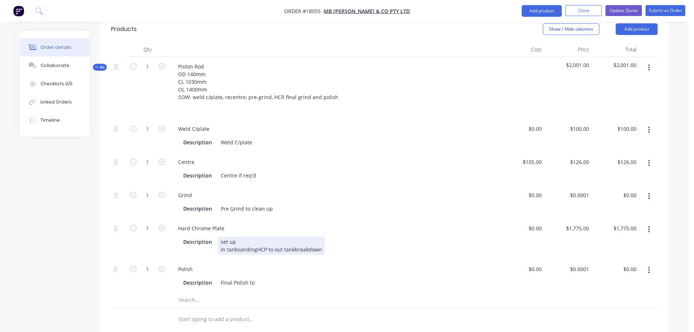
click at [236, 236] on div "set up in tanksandingHCP to out tankbreakdown" at bounding box center [271, 245] width 107 height 18
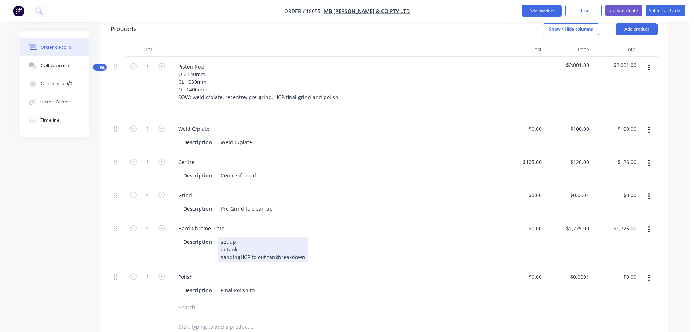
click at [239, 236] on div "set up in tank sandingHCP to out tankbreakdown" at bounding box center [263, 249] width 90 height 26
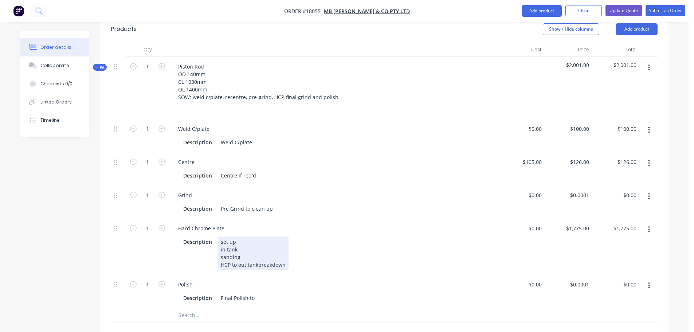
click at [238, 244] on div "set up in tank sanding HCP to out tankbreakdown" at bounding box center [253, 253] width 71 height 34
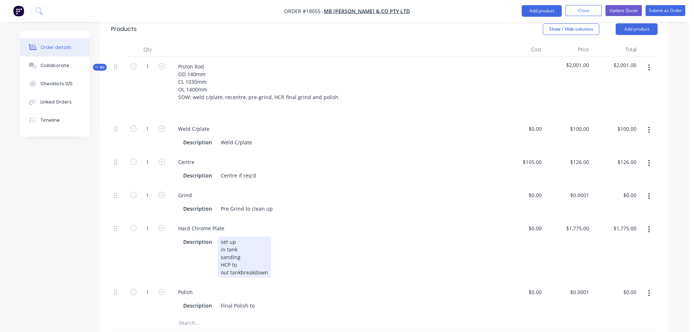
click at [240, 252] on div "set up in tank sanding HCP to out tankbreakdown" at bounding box center [244, 256] width 53 height 41
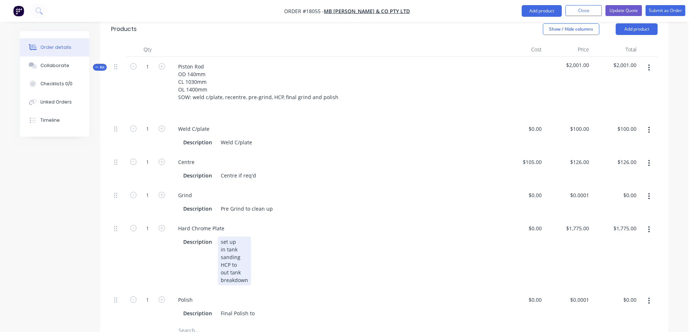
click at [240, 244] on div "set up in tank sanding HCP to out tank breakdown" at bounding box center [234, 260] width 33 height 49
click at [648, 192] on icon "button" at bounding box center [649, 196] width 2 height 8
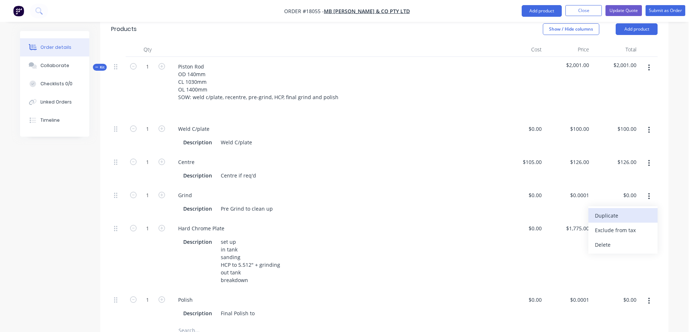
click at [623, 210] on div "Duplicate" at bounding box center [623, 215] width 56 height 11
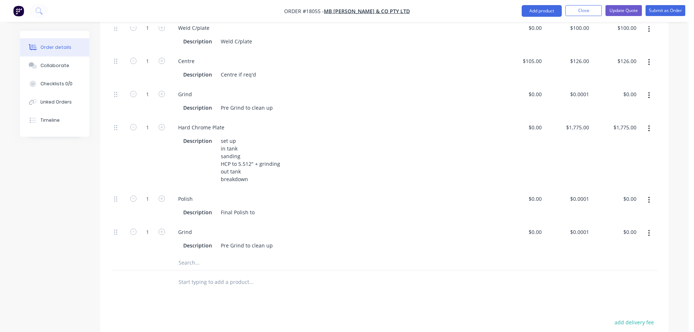
scroll to position [328, 0]
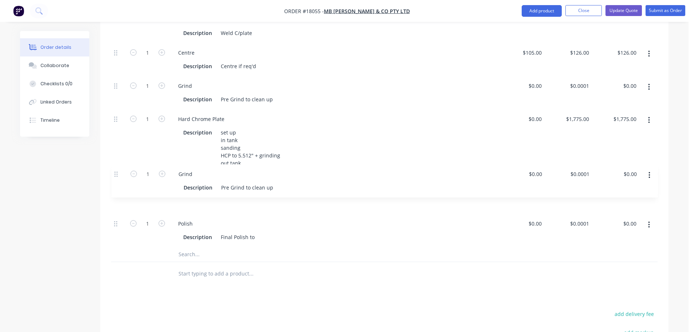
drag, startPoint x: 115, startPoint y: 202, endPoint x: 114, endPoint y: 164, distance: 39.0
click at [114, 164] on div "1 Weld C/plate Description Weld C/plate $0.00 $0.00 $100.00 $100.00 $100.00 $10…" at bounding box center [384, 128] width 546 height 237
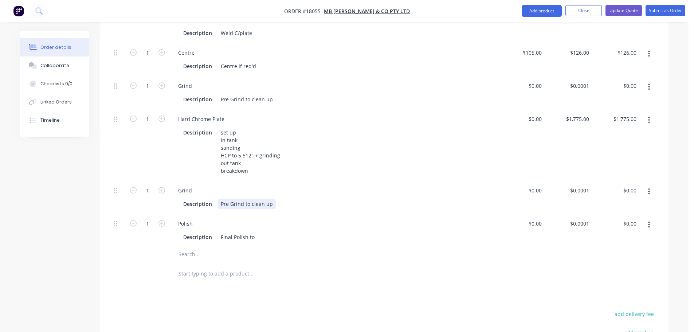
click at [228, 198] on div "Pre Grind to clean up" at bounding box center [247, 203] width 58 height 11
drag, startPoint x: 229, startPoint y: 182, endPoint x: 208, endPoint y: 183, distance: 21.5
click at [208, 198] on div "Description Pre Grind to clean up" at bounding box center [331, 203] width 303 height 11
click at [258, 232] on div "Description Final Polish to" at bounding box center [331, 237] width 303 height 11
click at [396, 267] on div "Products Show / Hide columns Add product Qty Cost Price Total Kit 1 Piston Rod …" at bounding box center [384, 184] width 568 height 554
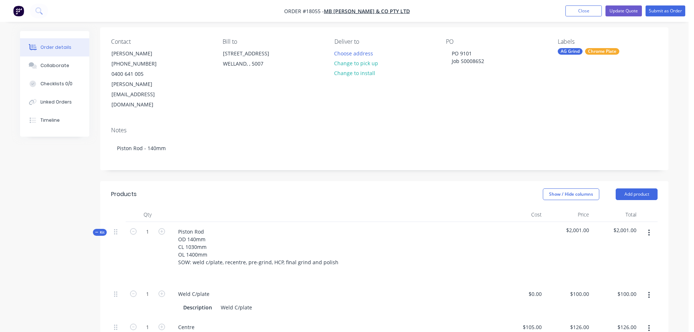
scroll to position [36, 0]
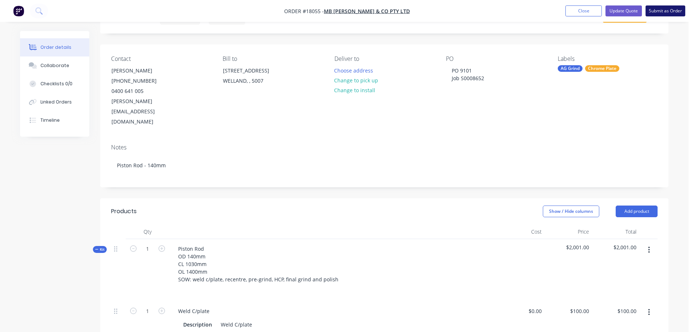
click at [656, 11] on button "Submit as Order" at bounding box center [665, 10] width 40 height 11
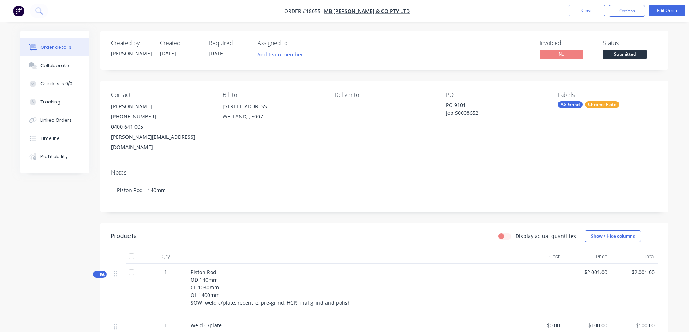
click at [629, 55] on span "Submitted" at bounding box center [625, 54] width 44 height 9
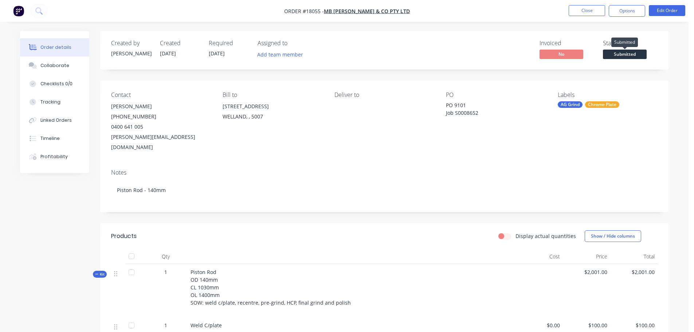
click at [624, 53] on span "Submitted" at bounding box center [625, 54] width 44 height 9
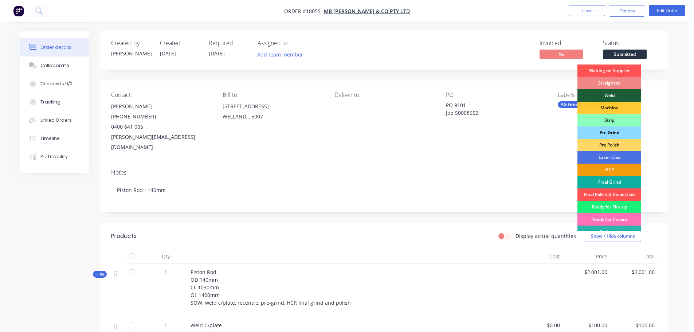
click at [610, 129] on div "Pre Grind" at bounding box center [609, 132] width 64 height 12
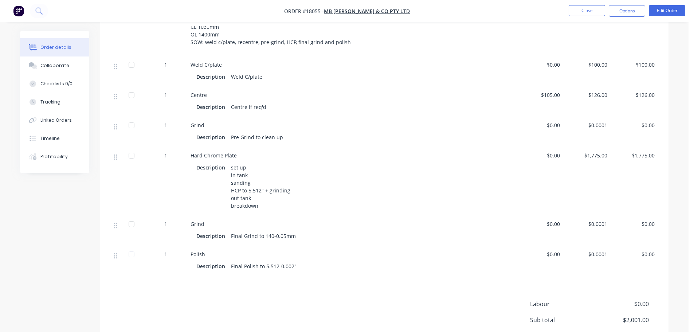
scroll to position [324, 0]
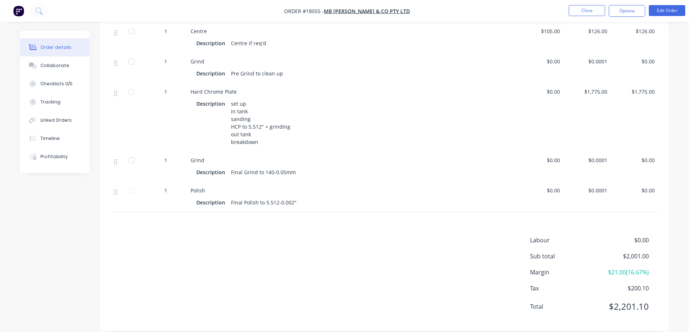
click at [414, 261] on div "Labour $0.00 Sub total $2,001.00 Margin $21.00 ( 16.67 %) Tax $200.10 Total $2,…" at bounding box center [384, 278] width 546 height 84
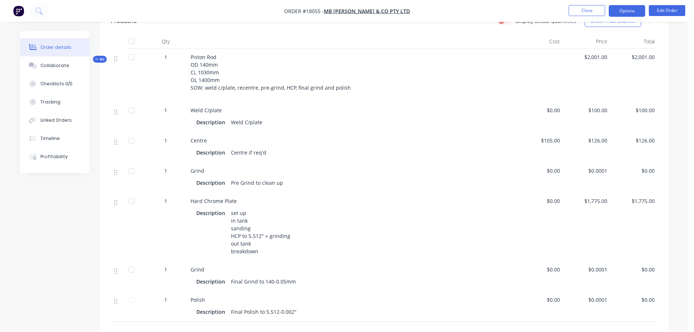
click at [621, 12] on button "Options" at bounding box center [627, 11] width 36 height 12
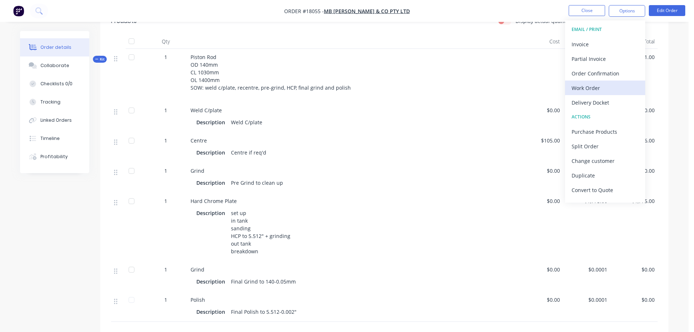
click at [598, 86] on div "Work Order" at bounding box center [604, 88] width 67 height 11
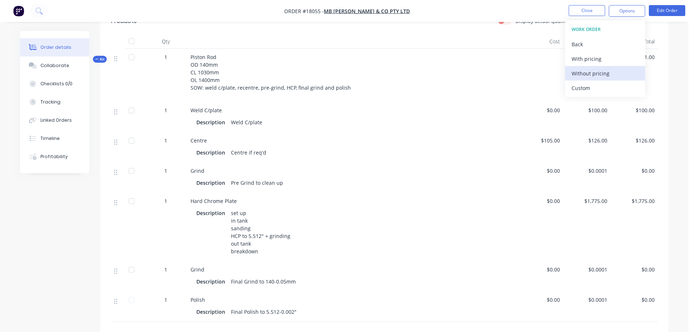
click at [600, 73] on div "Without pricing" at bounding box center [604, 73] width 67 height 11
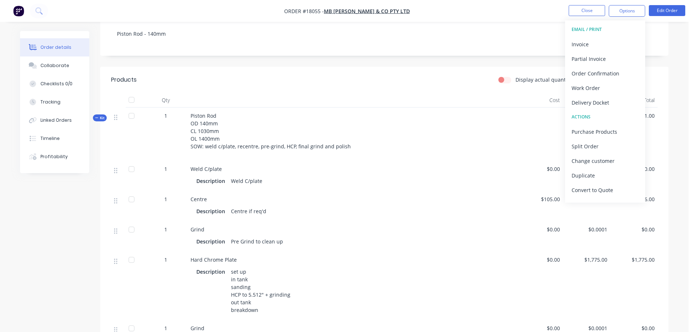
scroll to position [33, 0]
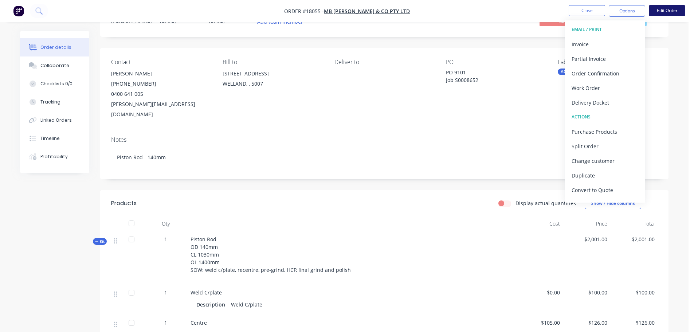
click at [664, 8] on button "Edit Order" at bounding box center [667, 10] width 36 height 11
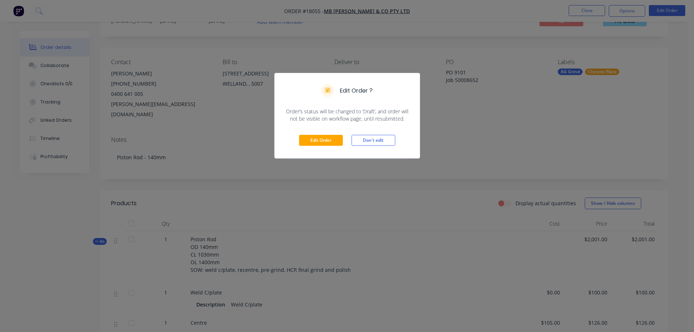
click at [322, 147] on div "Edit Order Don't edit" at bounding box center [347, 140] width 145 height 36
click at [324, 145] on button "Edit Order" at bounding box center [321, 140] width 44 height 11
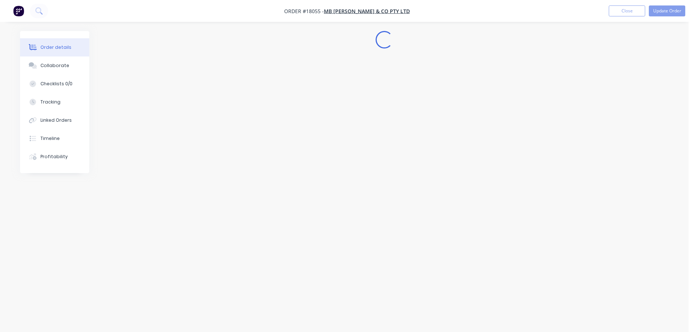
scroll to position [0, 0]
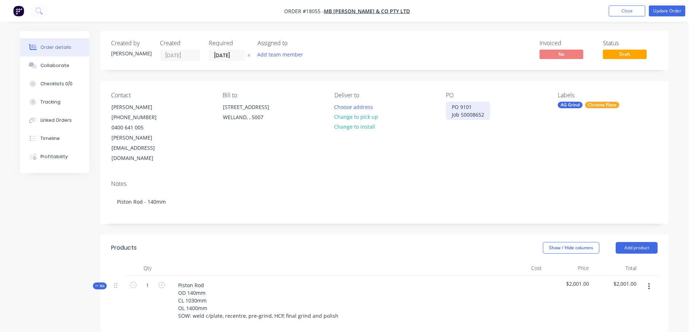
click at [459, 117] on div "PO 9101 Job S0008652" at bounding box center [468, 111] width 44 height 18
drag, startPoint x: 450, startPoint y: 116, endPoint x: 481, endPoint y: 115, distance: 30.6
click at [452, 116] on div "PO 9101 Job S0008652" at bounding box center [468, 111] width 44 height 18
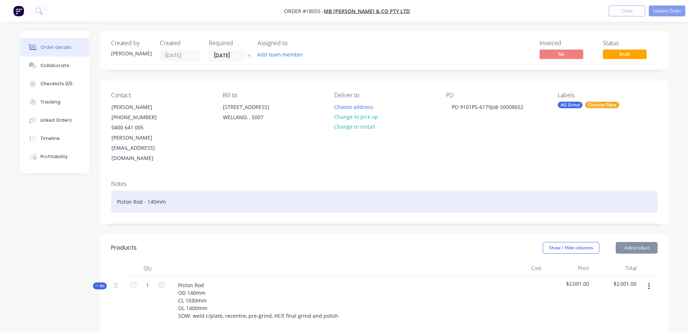
click at [492, 190] on div "Piston Rod - 140mm" at bounding box center [384, 201] width 546 height 22
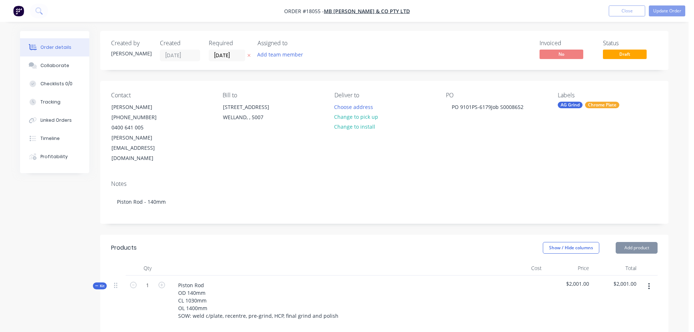
click at [298, 235] on header "Products Show / Hide columns Add product" at bounding box center [384, 248] width 568 height 26
drag, startPoint x: 452, startPoint y: 122, endPoint x: 516, endPoint y: 125, distance: 64.1
click at [516, 125] on div "PO PO 9101 PS-6179 Job S0008652" at bounding box center [496, 128] width 100 height 72
click at [668, 14] on button "Update Order" at bounding box center [667, 10] width 36 height 11
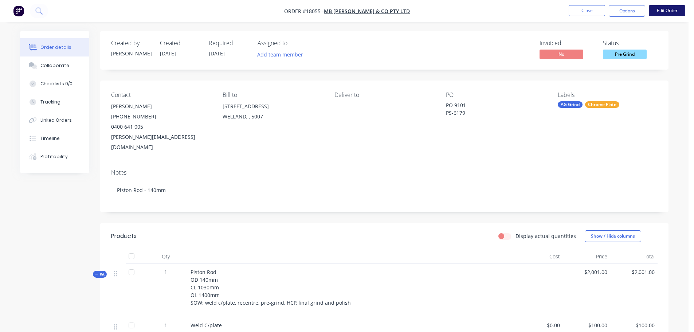
click at [661, 15] on button "Edit Order" at bounding box center [667, 10] width 36 height 11
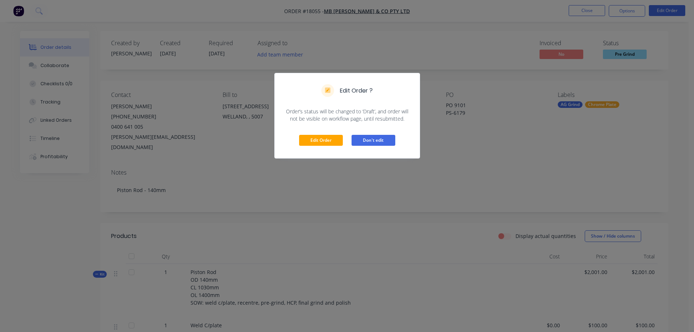
click at [358, 140] on button "Don't edit" at bounding box center [373, 140] width 44 height 11
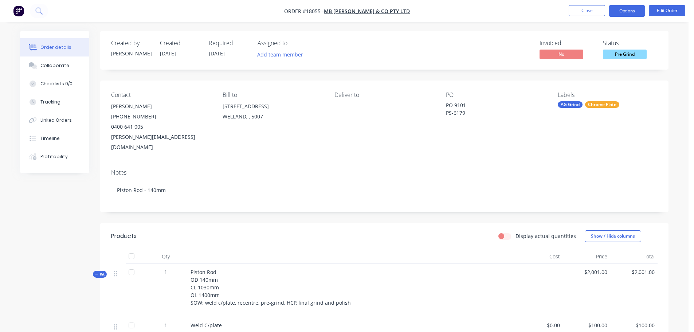
click at [630, 9] on button "Options" at bounding box center [627, 11] width 36 height 12
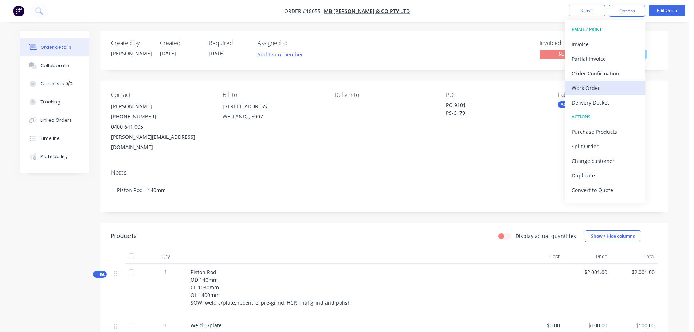
click at [587, 91] on div "Work Order" at bounding box center [604, 88] width 67 height 11
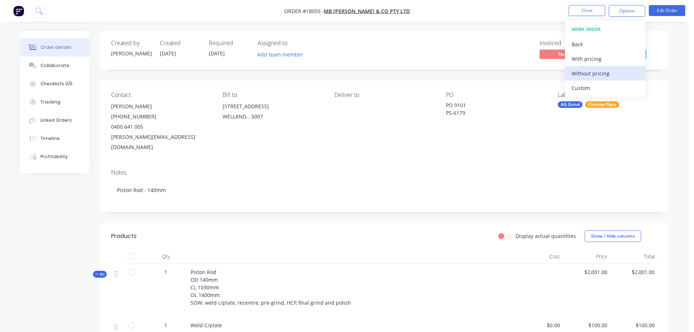
click at [579, 66] on button "Without pricing" at bounding box center [605, 73] width 80 height 15
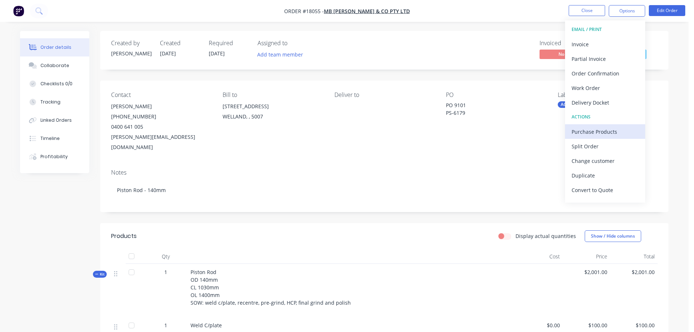
click at [605, 134] on div "Purchase Products" at bounding box center [604, 131] width 67 height 11
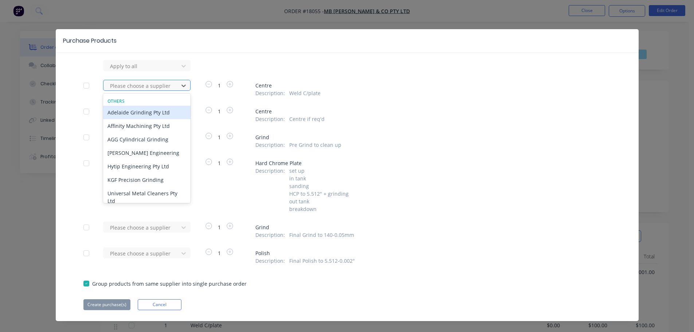
click at [148, 85] on div at bounding box center [142, 85] width 66 height 9
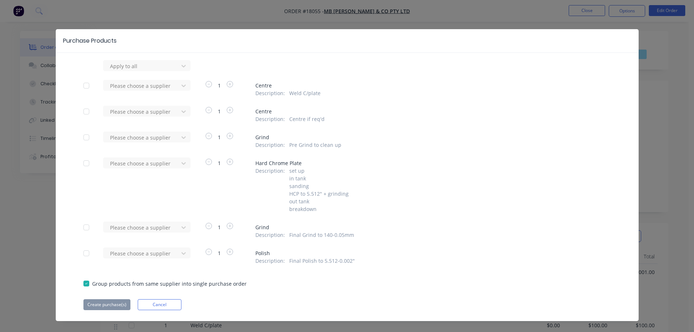
click at [407, 116] on div "Description : Centre if req'd" at bounding box center [432, 119] width 355 height 8
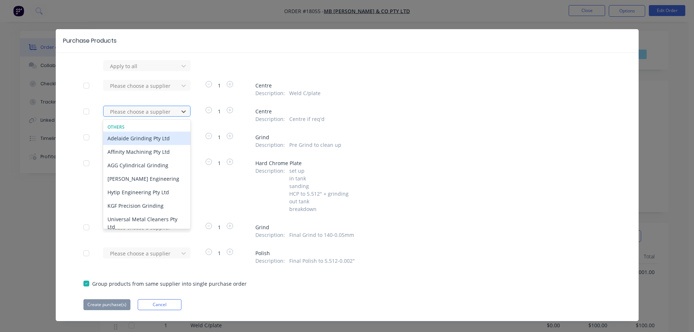
click at [152, 113] on div at bounding box center [142, 111] width 66 height 9
click at [143, 140] on div "Adelaide Grinding Pty Ltd" at bounding box center [146, 137] width 87 height 13
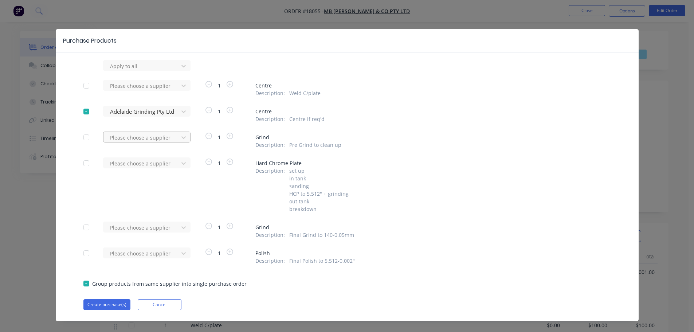
click at [151, 71] on div at bounding box center [142, 66] width 66 height 9
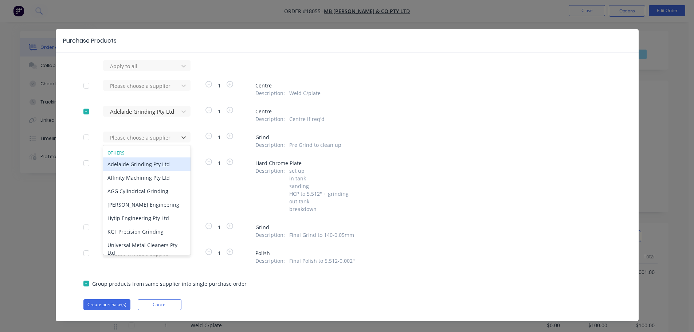
click at [146, 166] on div "Adelaide Grinding Pty Ltd" at bounding box center [146, 163] width 87 height 13
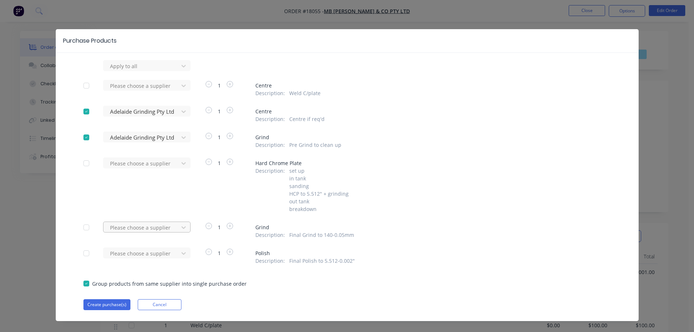
click at [151, 71] on div "Please choose a supplier" at bounding box center [143, 65] width 80 height 11
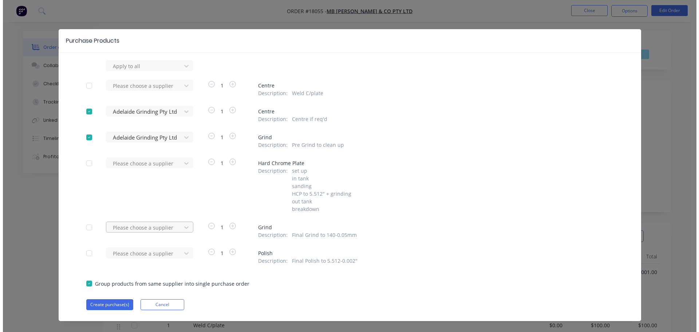
scroll to position [10, 0]
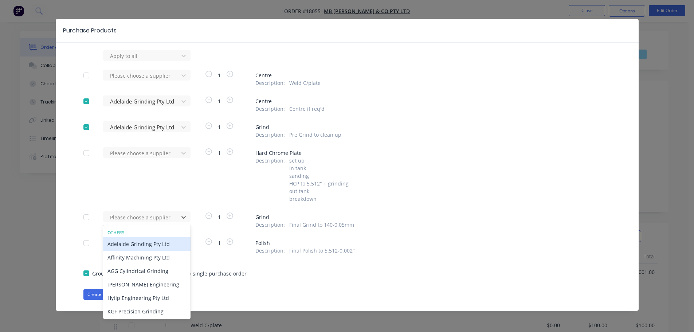
click at [147, 245] on div "Adelaide Grinding Pty Ltd" at bounding box center [146, 243] width 87 height 13
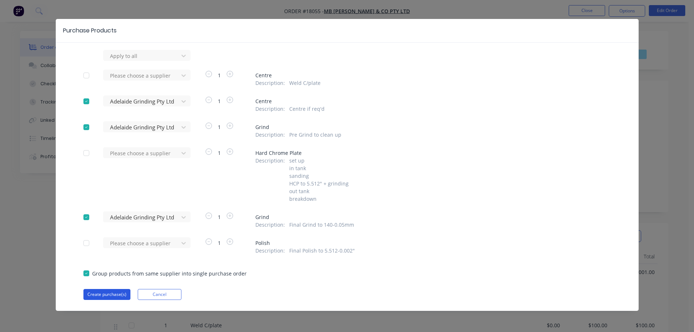
click at [104, 296] on button "Create purchase(s)" at bounding box center [106, 294] width 47 height 11
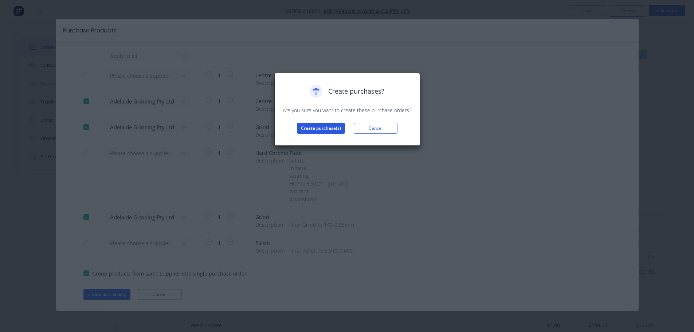
click at [331, 127] on button "Create purchase(s)" at bounding box center [321, 128] width 48 height 11
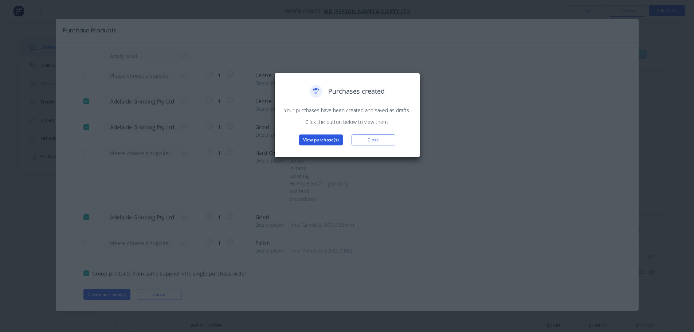
click at [322, 141] on button "View purchase(s)" at bounding box center [321, 139] width 44 height 11
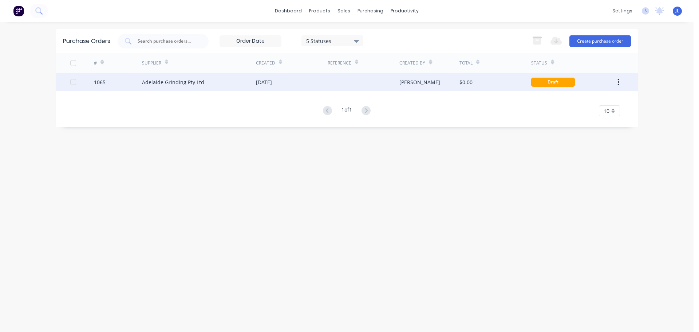
click at [357, 82] on div at bounding box center [364, 82] width 72 height 18
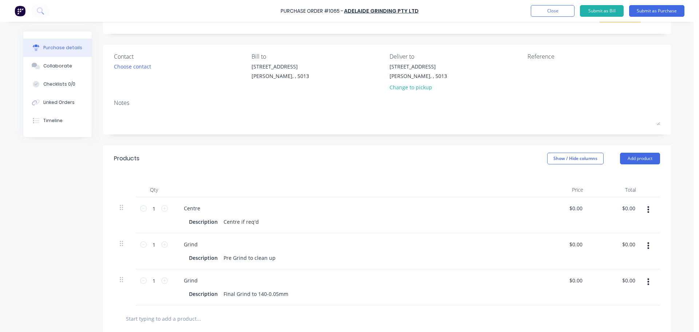
scroll to position [109, 0]
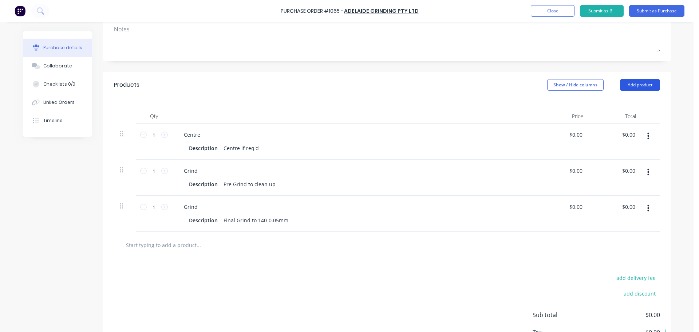
click at [627, 90] on button "Add product" at bounding box center [640, 85] width 40 height 12
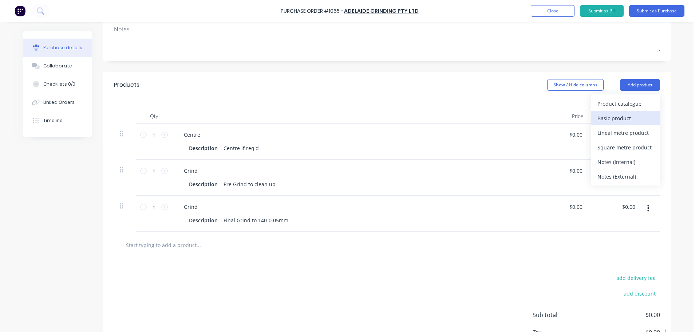
click at [623, 120] on div "Basic product" at bounding box center [626, 118] width 56 height 11
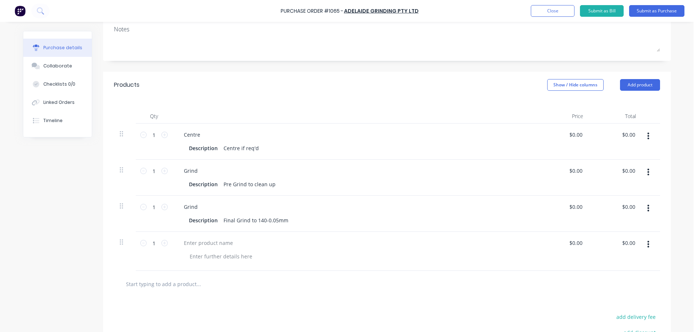
click at [115, 240] on div at bounding box center [125, 251] width 22 height 39
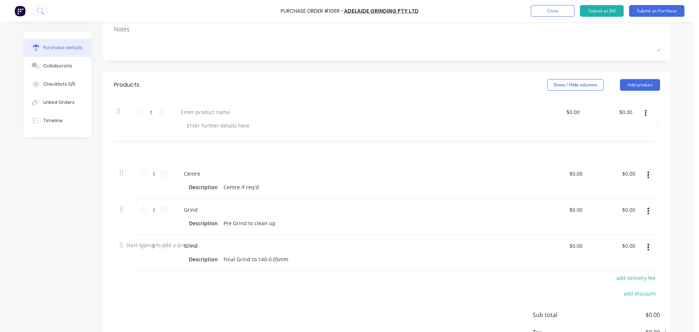
drag, startPoint x: 119, startPoint y: 243, endPoint x: 119, endPoint y: 110, distance: 132.9
click at [119, 110] on div "Qty Price Total 1 1 Centre Description Centre if req'd $0.00 $0.00 $0.00 $0.00 …" at bounding box center [387, 165] width 568 height 134
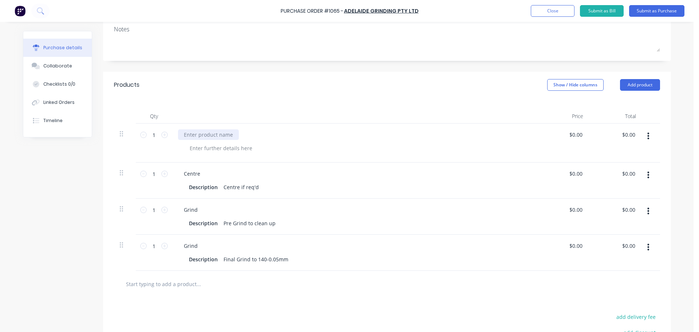
click at [208, 135] on div at bounding box center [208, 134] width 61 height 11
click at [24, 192] on div "Created by [PERSON_NAME] Created [DATE] Required [DATE] Status Draft Contact Ch…" at bounding box center [347, 169] width 648 height 495
click at [644, 15] on button "Submit as Purchase" at bounding box center [656, 11] width 55 height 12
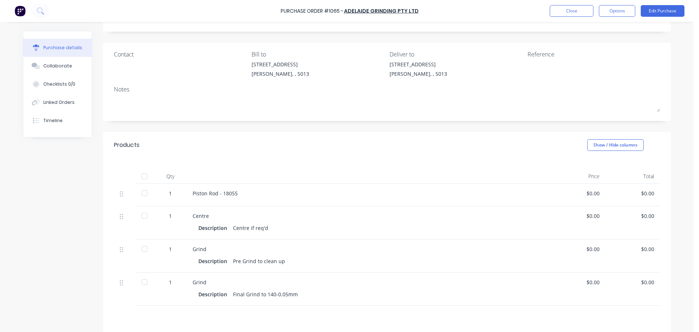
scroll to position [0, 0]
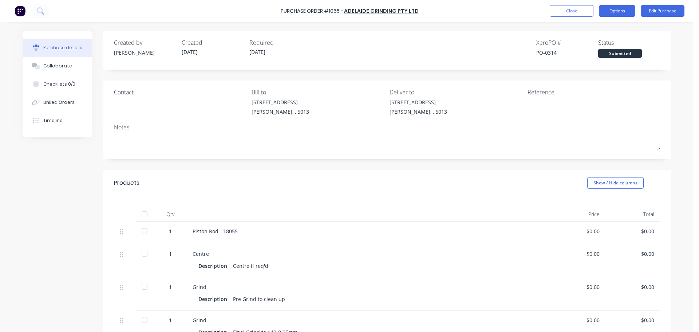
click at [610, 14] on button "Options" at bounding box center [617, 11] width 36 height 12
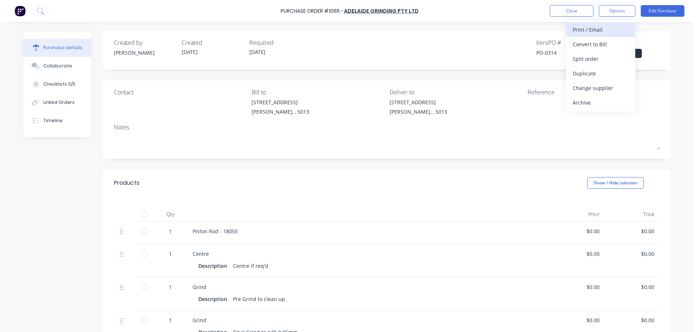
click at [593, 32] on div "Print / Email" at bounding box center [601, 29] width 56 height 11
click at [589, 63] on div "Without pricing" at bounding box center [601, 59] width 56 height 11
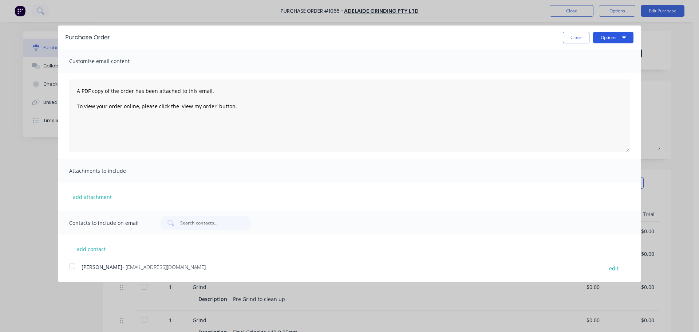
click at [618, 43] on button "Options" at bounding box center [613, 38] width 40 height 12
click at [609, 54] on div "Print" at bounding box center [599, 56] width 56 height 11
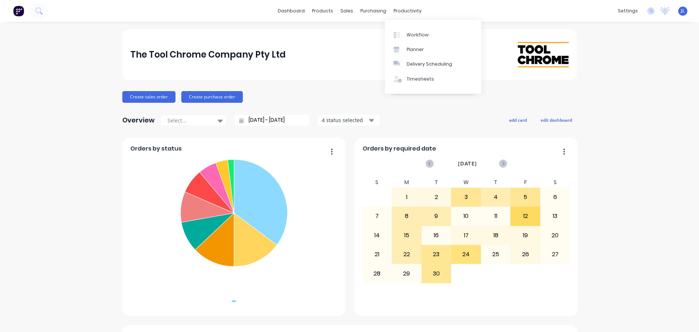
click at [404, 31] on link "Workflow" at bounding box center [433, 34] width 97 height 15
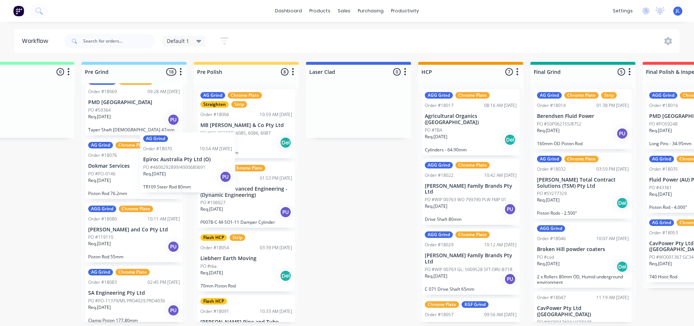
scroll to position [1, 493]
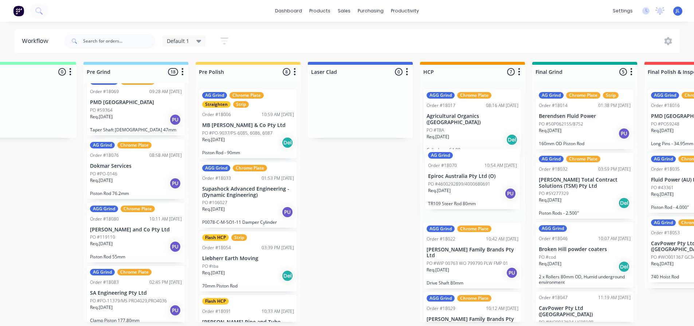
drag, startPoint x: 113, startPoint y: 169, endPoint x: 468, endPoint y: 182, distance: 355.7
click at [468, 182] on div "Submitted 0 Status colour #273444 hex #273444 Save Cancel Summaries Total order…" at bounding box center [372, 192] width 1743 height 260
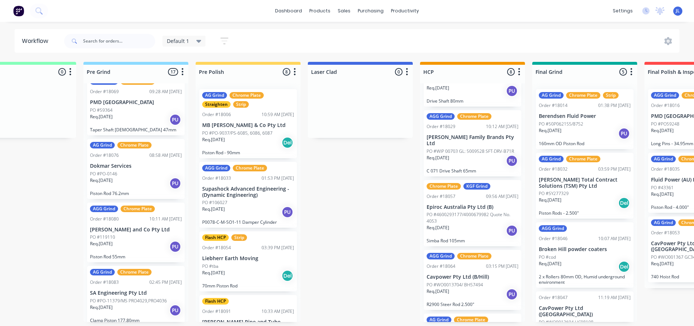
scroll to position [255, 0]
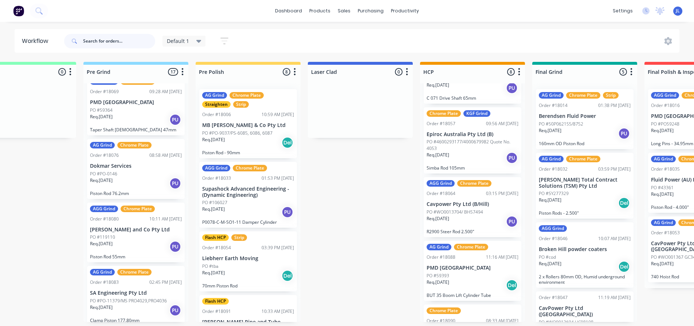
click at [118, 41] on input "text" at bounding box center [119, 41] width 72 height 15
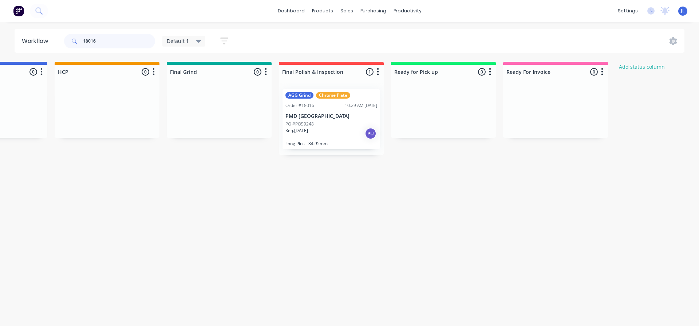
scroll to position [0, 978]
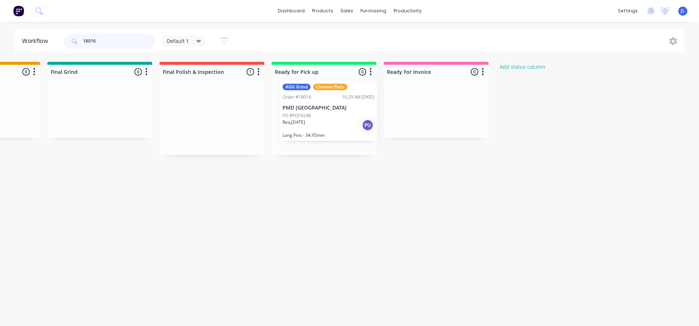
drag, startPoint x: 227, startPoint y: 108, endPoint x: 346, endPoint y: 99, distance: 119.4
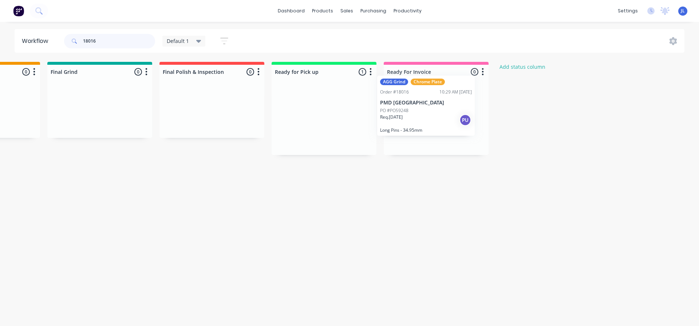
drag, startPoint x: 343, startPoint y: 106, endPoint x: 451, endPoint y: 92, distance: 108.6
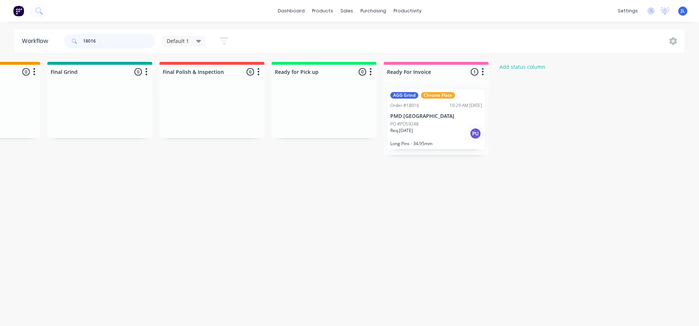
type input "18016"
click at [295, 11] on link "dashboard" at bounding box center [291, 10] width 34 height 11
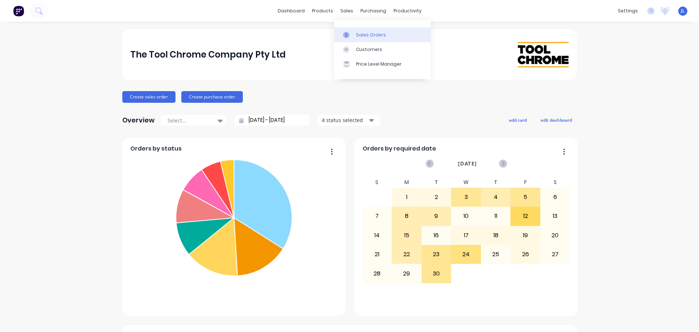
click at [354, 31] on link "Sales Orders" at bounding box center [382, 34] width 97 height 15
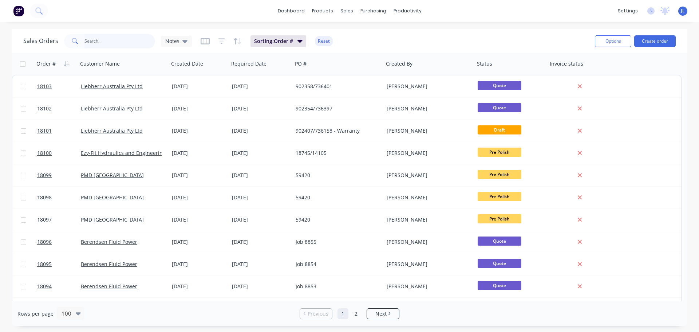
click at [118, 44] on input "text" at bounding box center [119, 41] width 71 height 15
type input "18016"
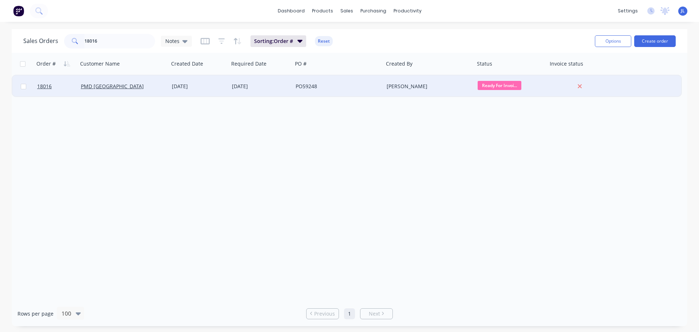
click at [319, 93] on div "PO59248" at bounding box center [338, 86] width 91 height 22
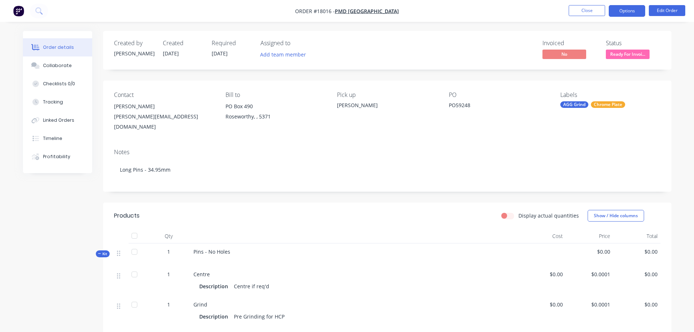
click at [627, 10] on button "Options" at bounding box center [627, 11] width 36 height 12
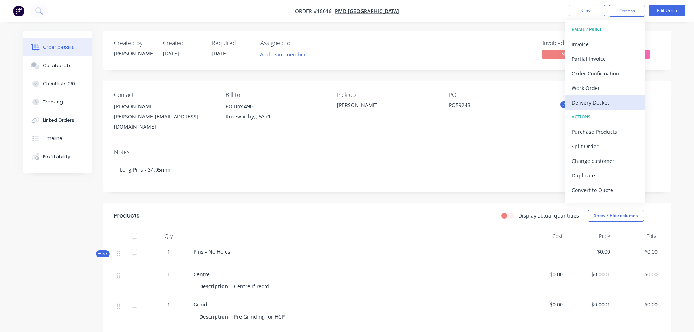
click at [601, 101] on div "Delivery Docket" at bounding box center [604, 102] width 67 height 11
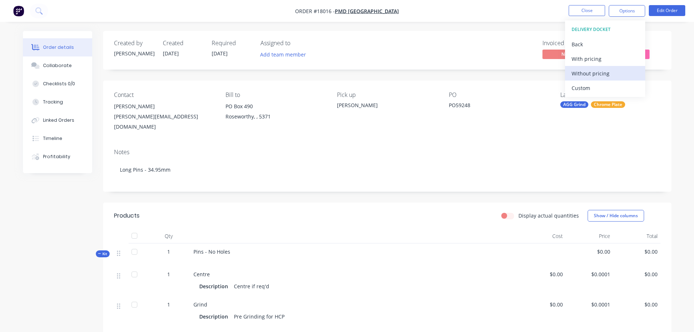
click at [594, 73] on div "Without pricing" at bounding box center [604, 73] width 67 height 11
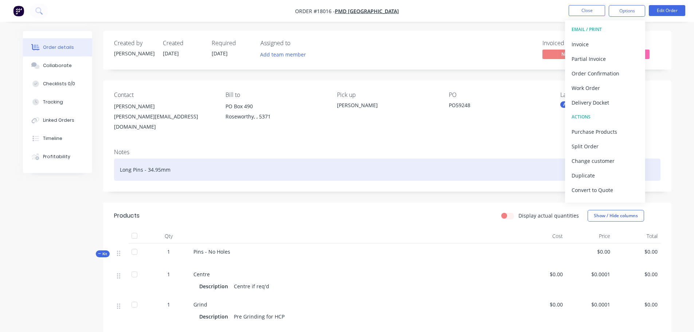
click at [386, 158] on div "Long Pins - 34.95mm" at bounding box center [387, 169] width 546 height 22
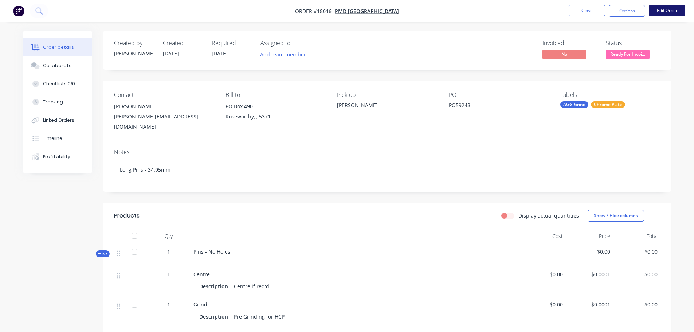
click at [661, 12] on button "Edit Order" at bounding box center [667, 10] width 36 height 11
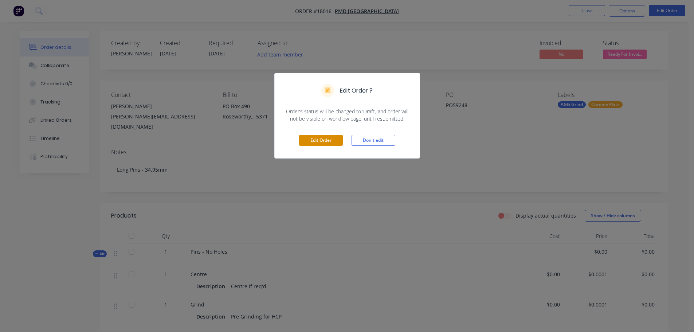
click at [327, 143] on button "Edit Order" at bounding box center [321, 140] width 44 height 11
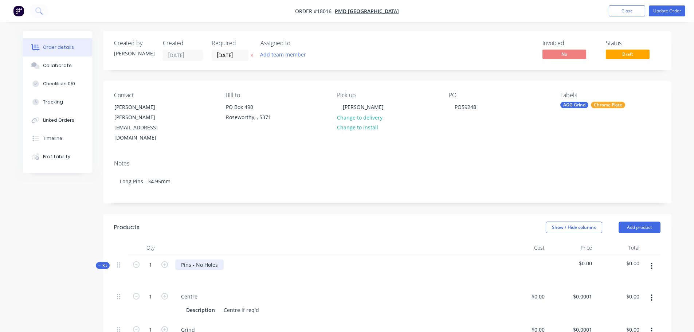
click at [199, 259] on div "Pins - No Holes" at bounding box center [199, 264] width 48 height 11
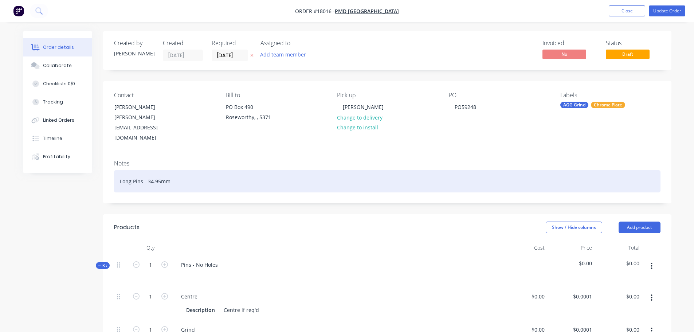
click at [174, 170] on div "Long Pins - 34.95mm" at bounding box center [387, 181] width 546 height 22
drag, startPoint x: 174, startPoint y: 160, endPoint x: 210, endPoint y: 161, distance: 36.4
click at [210, 170] on div "Long Pins - 34.95mm - 10039082" at bounding box center [387, 181] width 546 height 22
copy div "10039082"
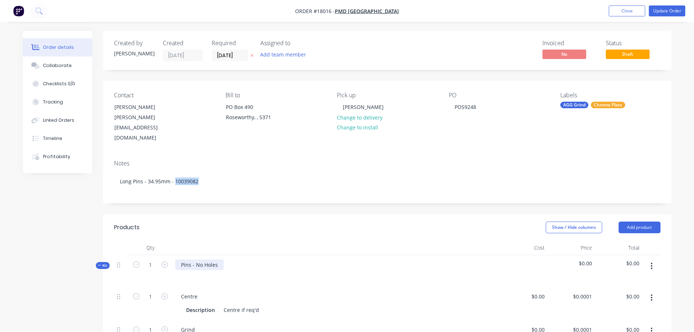
click at [216, 259] on div "Pins - No Holes" at bounding box center [199, 264] width 48 height 11
drag, startPoint x: 196, startPoint y: 245, endPoint x: 227, endPoint y: 245, distance: 30.6
click at [227, 255] on div "Pins - No Holes" at bounding box center [336, 271] width 328 height 32
click at [188, 259] on div "Pins - No Holes" at bounding box center [199, 264] width 48 height 11
drag, startPoint x: 199, startPoint y: 244, endPoint x: 251, endPoint y: 247, distance: 51.8
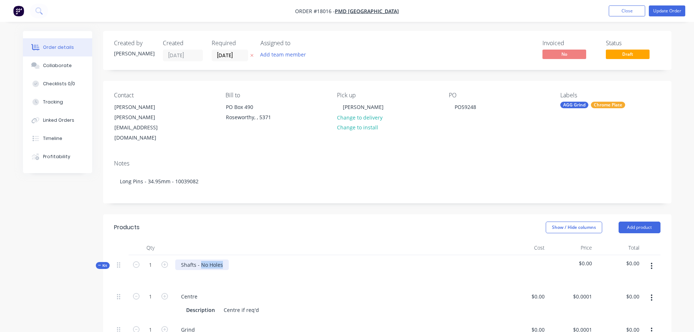
click at [251, 255] on div "Shafts - No Holes" at bounding box center [336, 271] width 328 height 32
click at [239, 221] on div "Show / Hide columns Add product" at bounding box center [445, 227] width 430 height 12
click at [673, 9] on button "Update Order" at bounding box center [667, 10] width 36 height 11
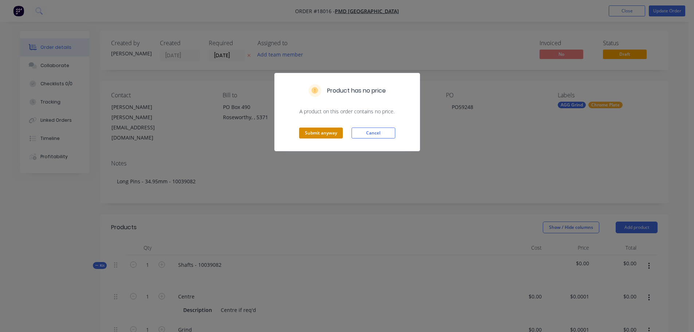
click at [322, 133] on button "Submit anyway" at bounding box center [321, 132] width 44 height 11
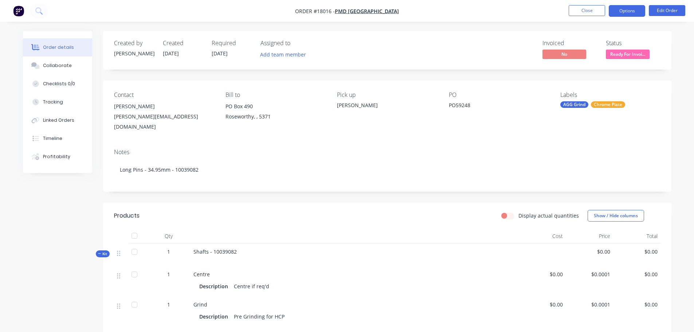
click at [635, 10] on button "Options" at bounding box center [627, 11] width 36 height 12
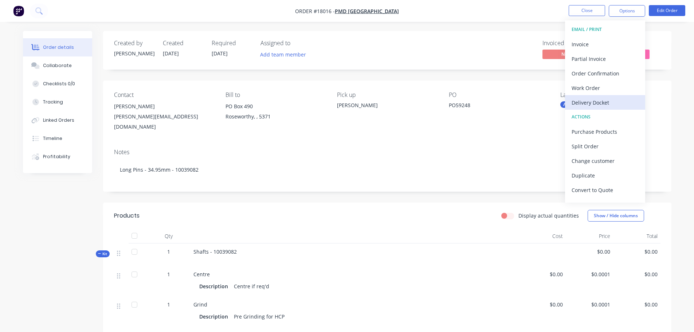
click at [595, 100] on div "Delivery Docket" at bounding box center [604, 102] width 67 height 11
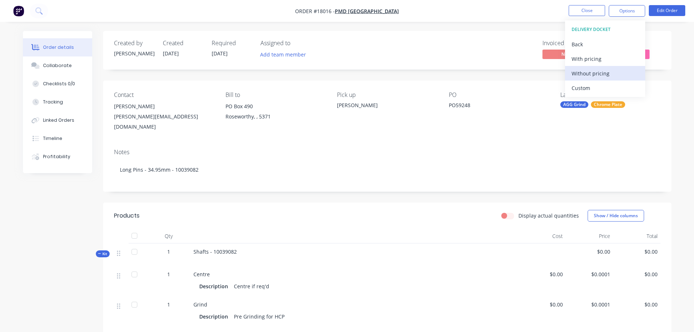
click at [594, 75] on div "Without pricing" at bounding box center [604, 73] width 67 height 11
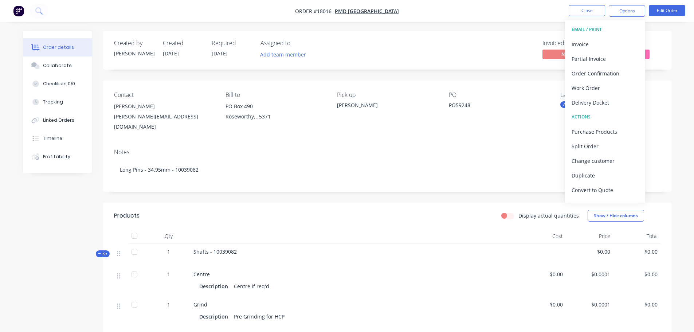
click at [664, 20] on nav "Order #18016 - PMD Australia Close Options EMAIL / PRINT Invoice Partial Invoic…" at bounding box center [347, 11] width 694 height 22
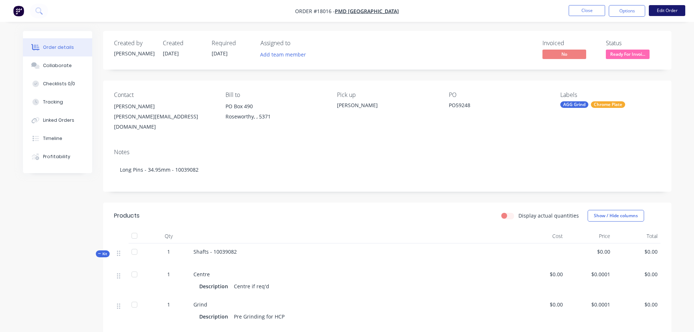
click at [664, 16] on button "Edit Order" at bounding box center [667, 10] width 36 height 11
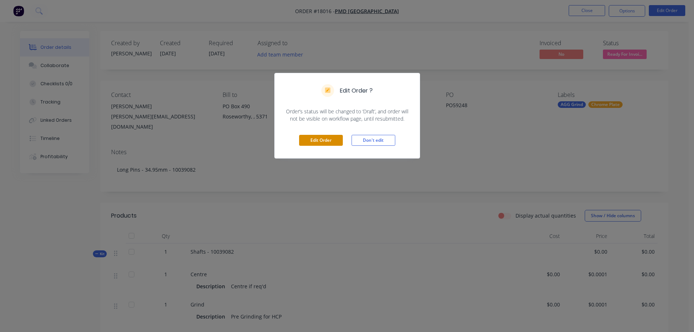
click at [335, 142] on button "Edit Order" at bounding box center [321, 140] width 44 height 11
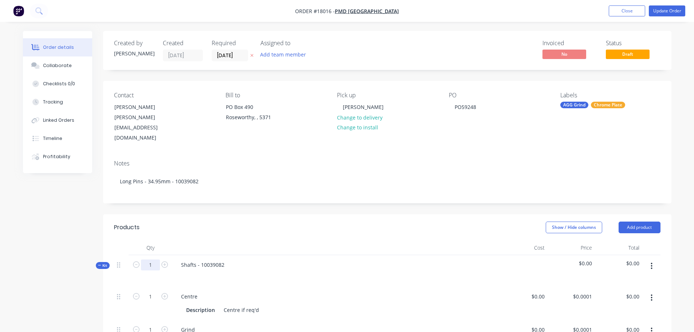
click at [154, 259] on input "1" at bounding box center [150, 264] width 19 height 11
type input "15"
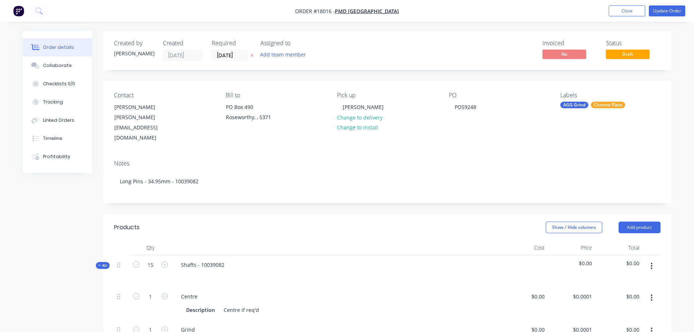
type input "15"
click at [246, 240] on div at bounding box center [336, 247] width 328 height 15
click at [666, 11] on button "Update Order" at bounding box center [667, 10] width 36 height 11
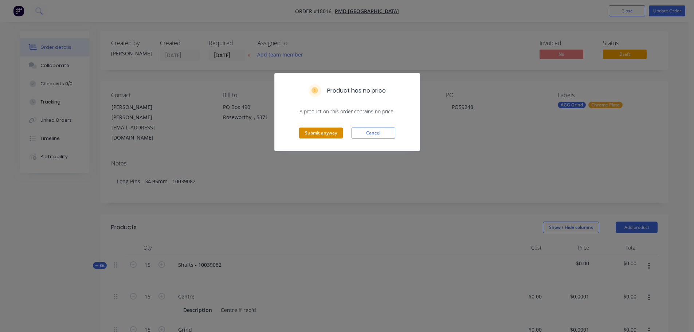
click at [316, 133] on button "Submit anyway" at bounding box center [321, 132] width 44 height 11
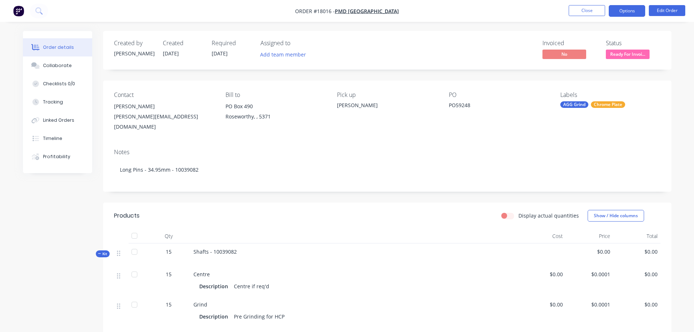
click at [633, 12] on button "Options" at bounding box center [627, 11] width 36 height 12
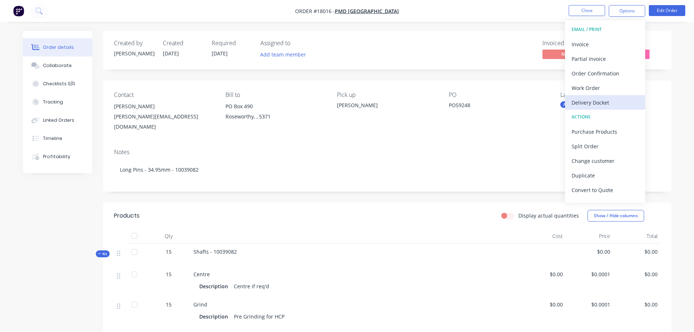
click at [618, 105] on div "Delivery Docket" at bounding box center [604, 102] width 67 height 11
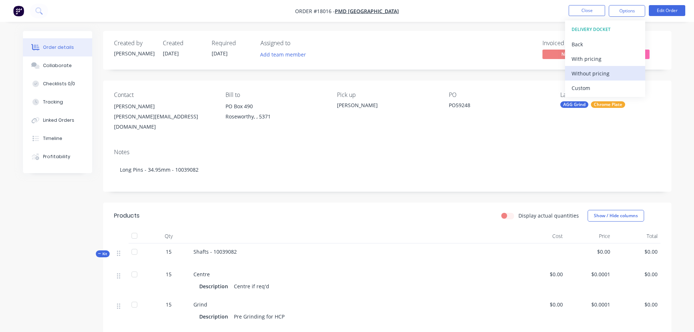
click at [611, 75] on div "Without pricing" at bounding box center [604, 73] width 67 height 11
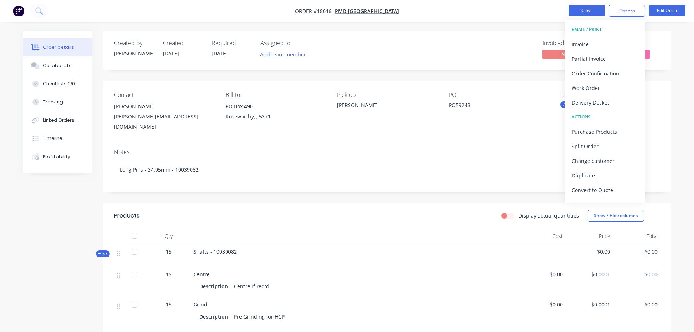
click at [583, 5] on button "Close" at bounding box center [586, 10] width 36 height 11
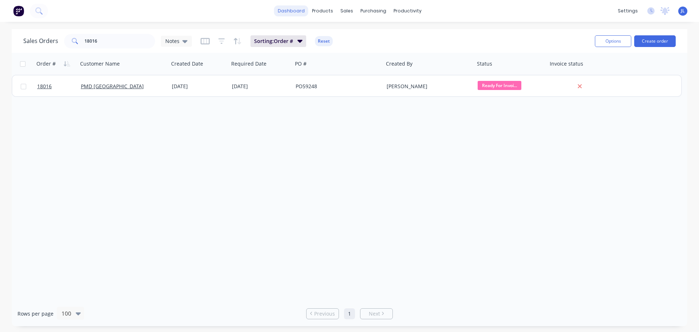
click at [300, 9] on link "dashboard" at bounding box center [291, 10] width 34 height 11
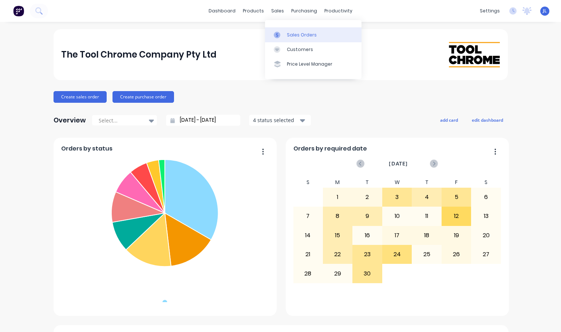
click at [297, 33] on div "Sales Orders" at bounding box center [302, 35] width 30 height 7
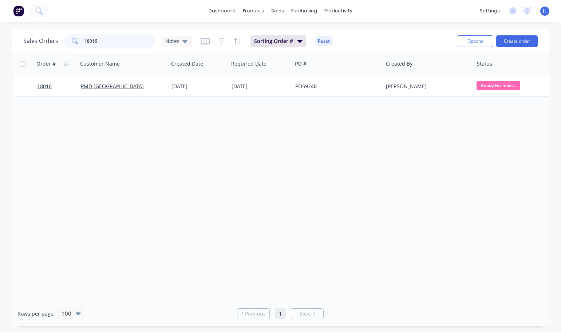
click at [110, 46] on input "18016" at bounding box center [119, 41] width 71 height 15
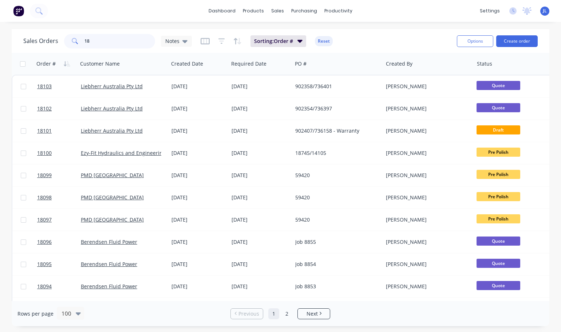
click at [103, 39] on input "18" at bounding box center [119, 41] width 71 height 15
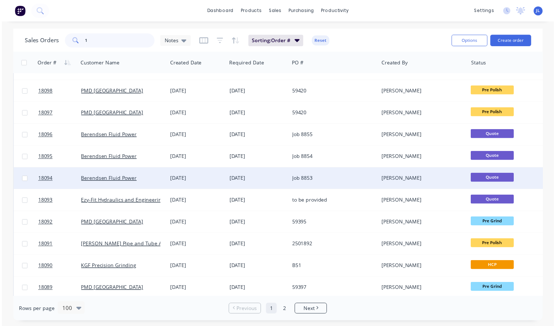
scroll to position [109, 0]
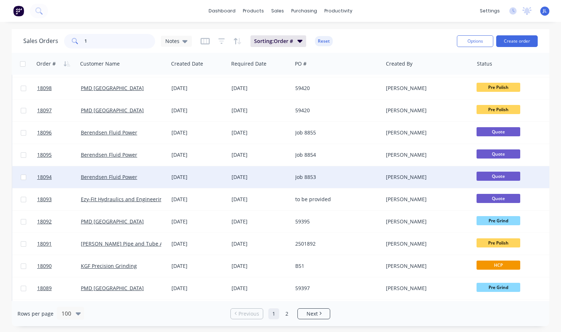
type input "1"
click at [221, 178] on div "[DATE]" at bounding box center [199, 176] width 54 height 7
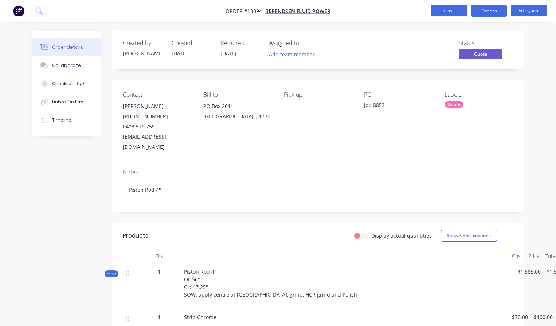
click at [437, 14] on button "Close" at bounding box center [448, 10] width 36 height 11
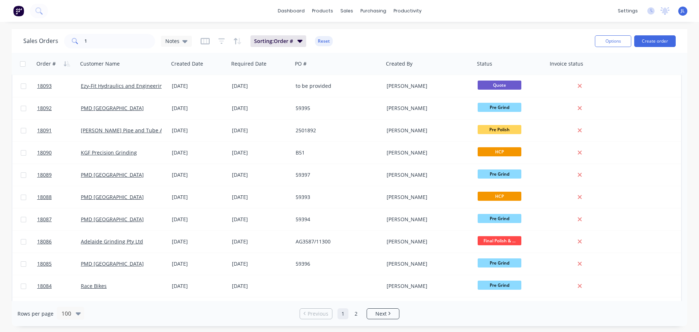
scroll to position [255, 0]
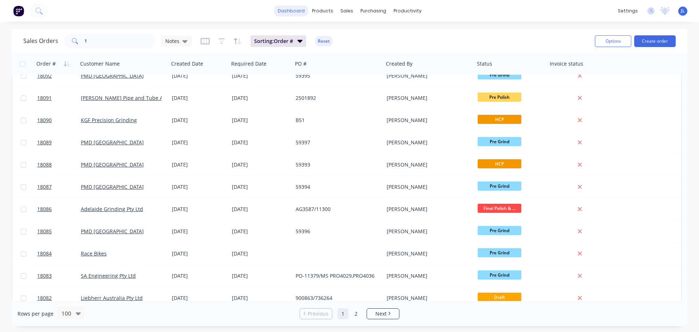
click at [297, 13] on link "dashboard" at bounding box center [291, 10] width 34 height 11
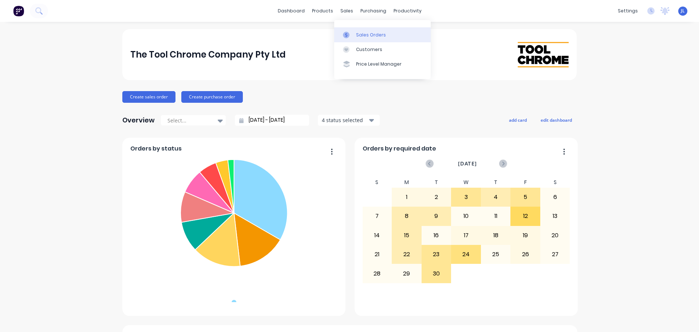
click at [353, 33] on div at bounding box center [348, 35] width 11 height 7
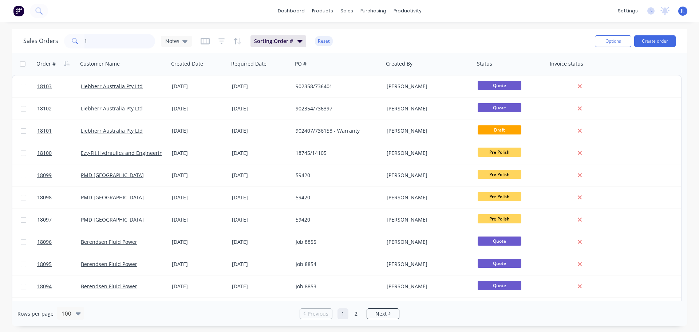
click at [122, 38] on input "1" at bounding box center [119, 41] width 71 height 15
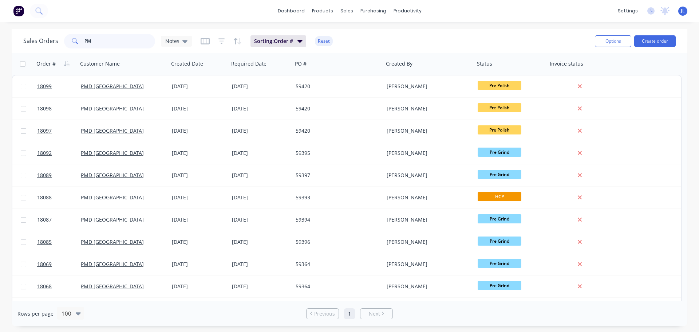
type input "P"
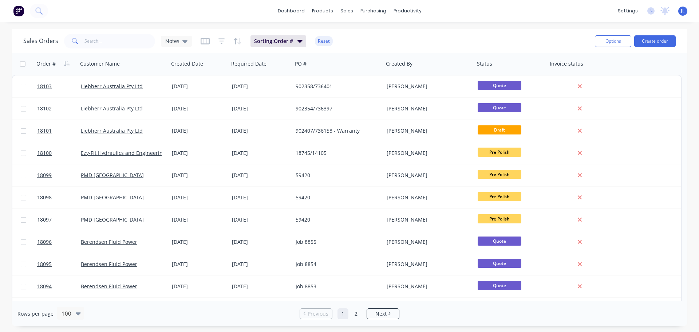
drag, startPoint x: 637, startPoint y: 63, endPoint x: 530, endPoint y: 25, distance: 113.6
click at [530, 25] on div "dashboard products sales purchasing productivity dashboard products Product Cat…" at bounding box center [349, 166] width 699 height 332
click at [219, 42] on icon "button" at bounding box center [222, 41] width 7 height 7
click at [205, 44] on icon "button" at bounding box center [205, 41] width 9 height 7
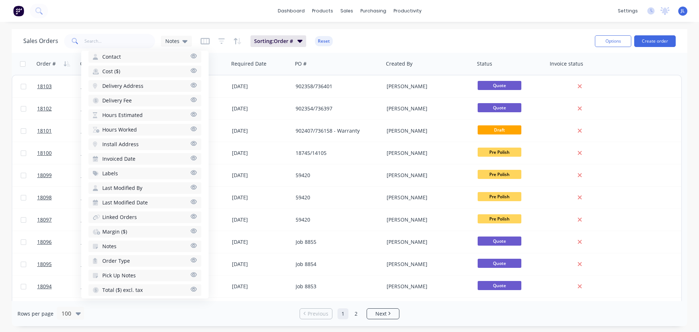
scroll to position [255, 0]
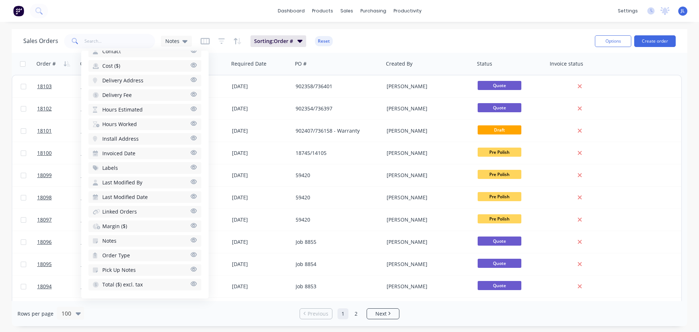
click at [190, 239] on icon "button" at bounding box center [193, 239] width 7 height 5
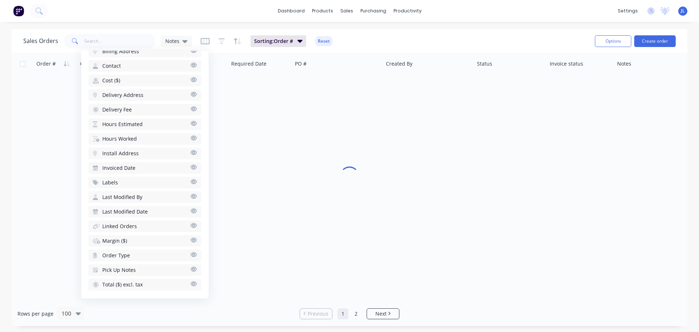
scroll to position [257, 0]
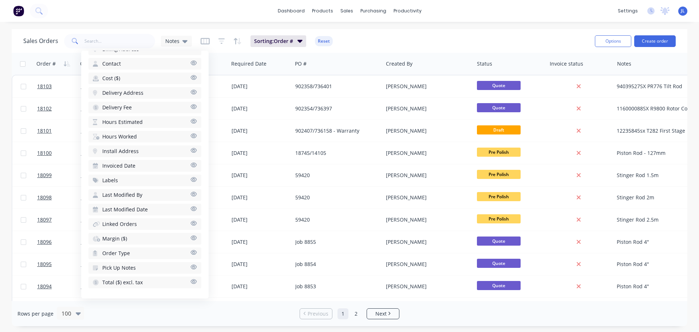
click at [278, 310] on div "Rows per page 100 Previous 1 2 Next" at bounding box center [350, 313] width 676 height 25
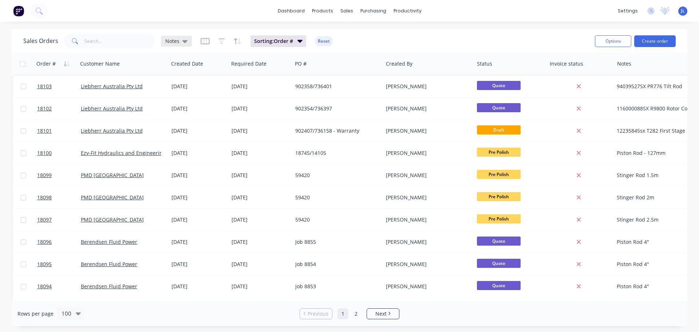
click at [178, 43] on span "Notes" at bounding box center [172, 41] width 14 height 8
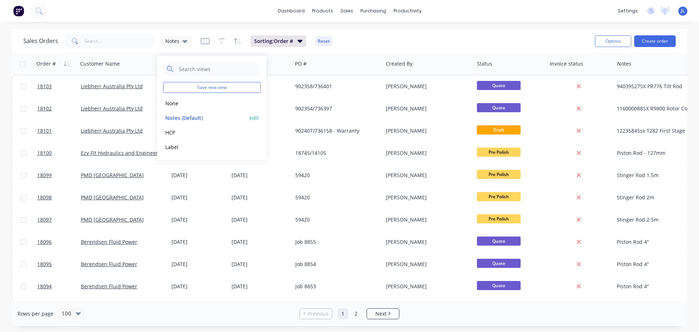
click at [256, 118] on button "edit" at bounding box center [253, 118] width 9 height 8
click at [302, 102] on button "Update" at bounding box center [305, 101] width 49 height 12
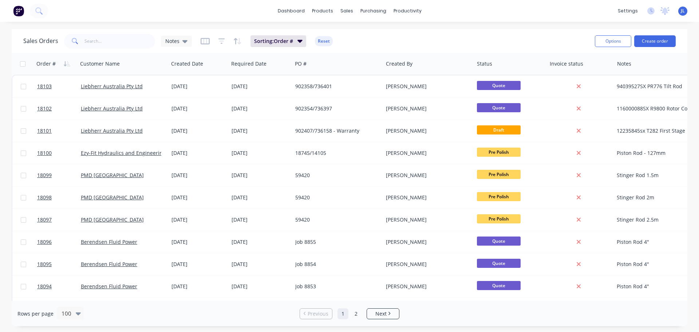
click at [192, 316] on div "Rows per page 100" at bounding box center [127, 313] width 221 height 13
